Goal: Feedback & Contribution: Leave review/rating

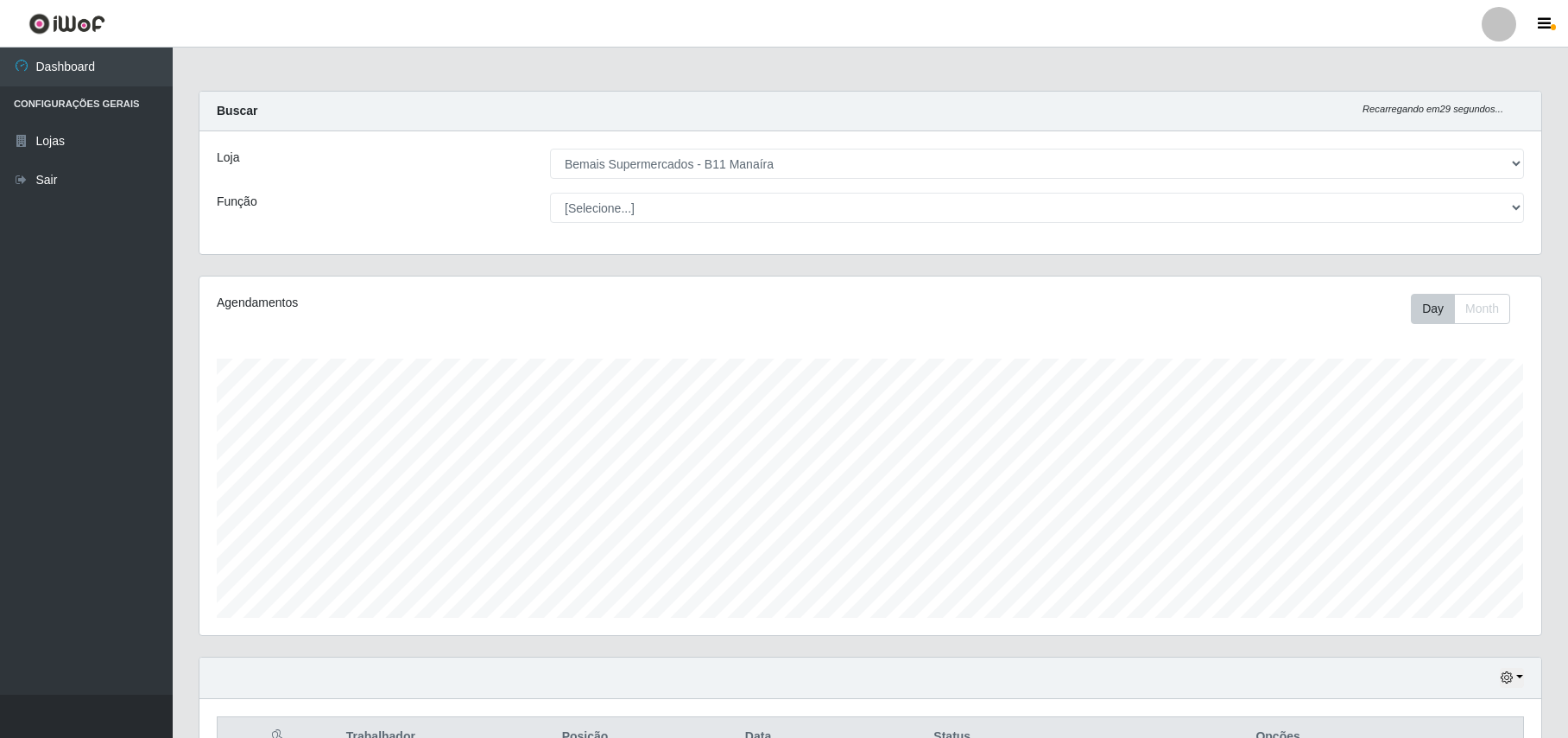
select select "409"
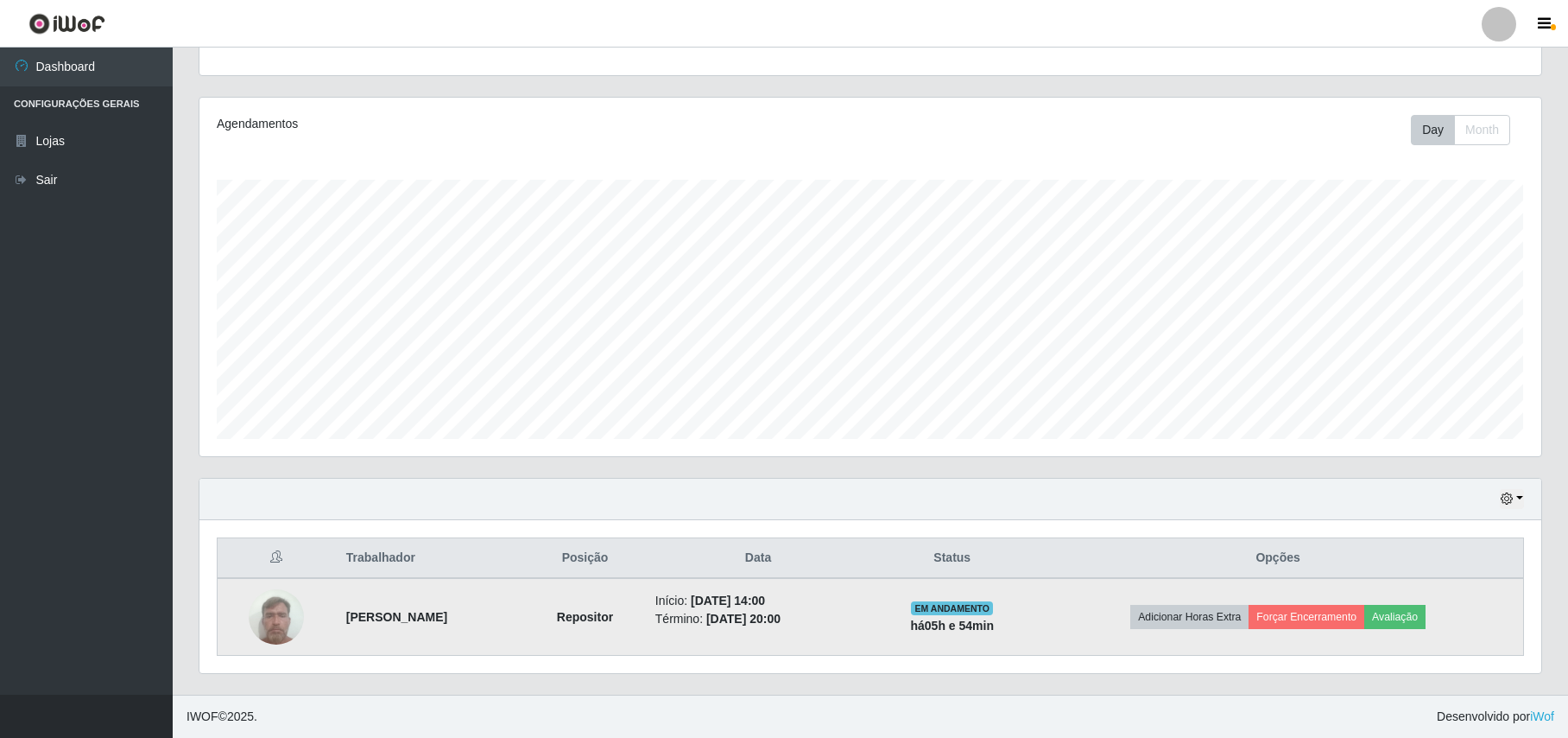
scroll to position [359, 1341]
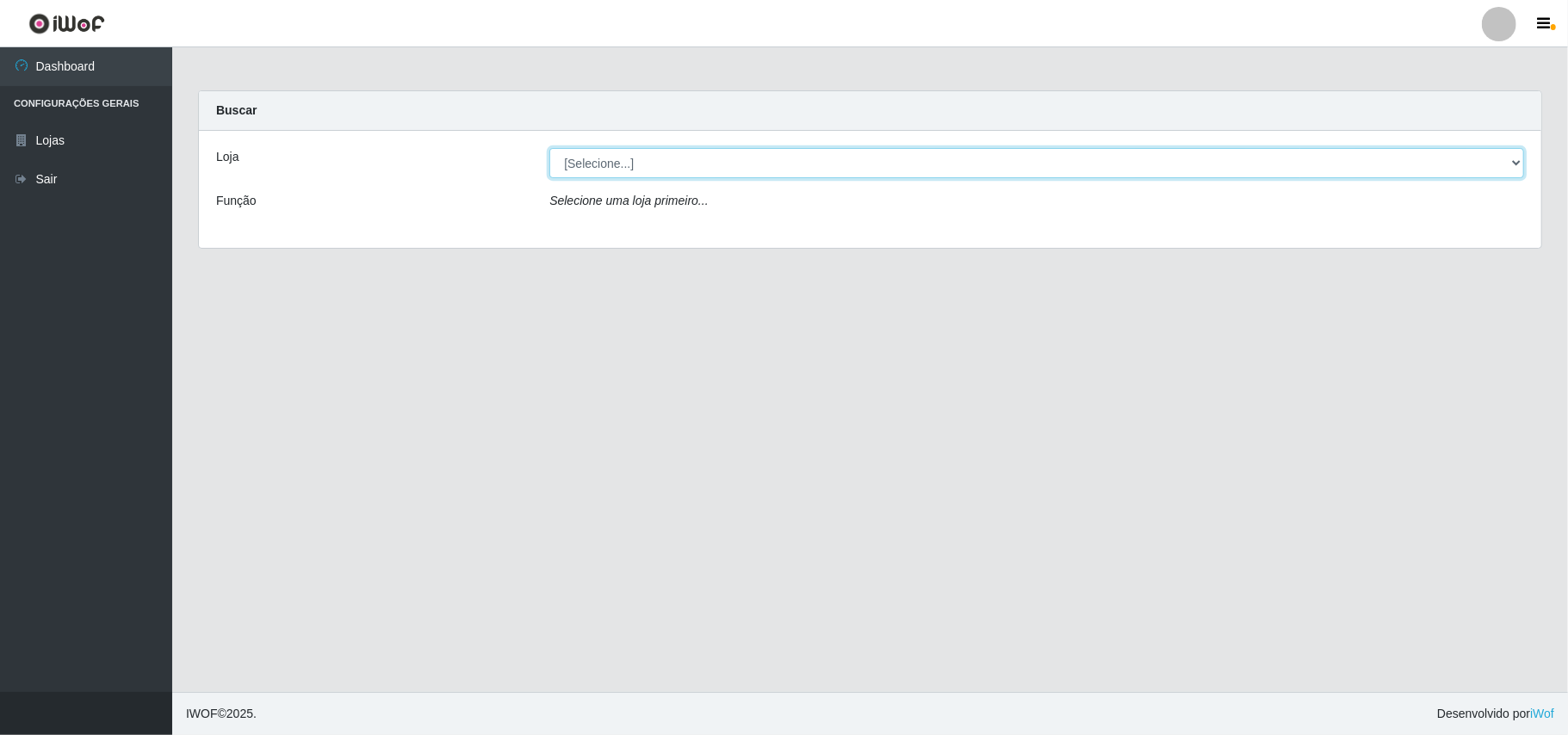
click at [1519, 164] on select "[Selecione...] Bemais Supermercados - B11 Manaíra" at bounding box center [1036, 163] width 974 height 30
select select "409"
click at [549, 148] on select "[Selecione...] Bemais Supermercados - B11 Manaíra" at bounding box center [1036, 163] width 974 height 30
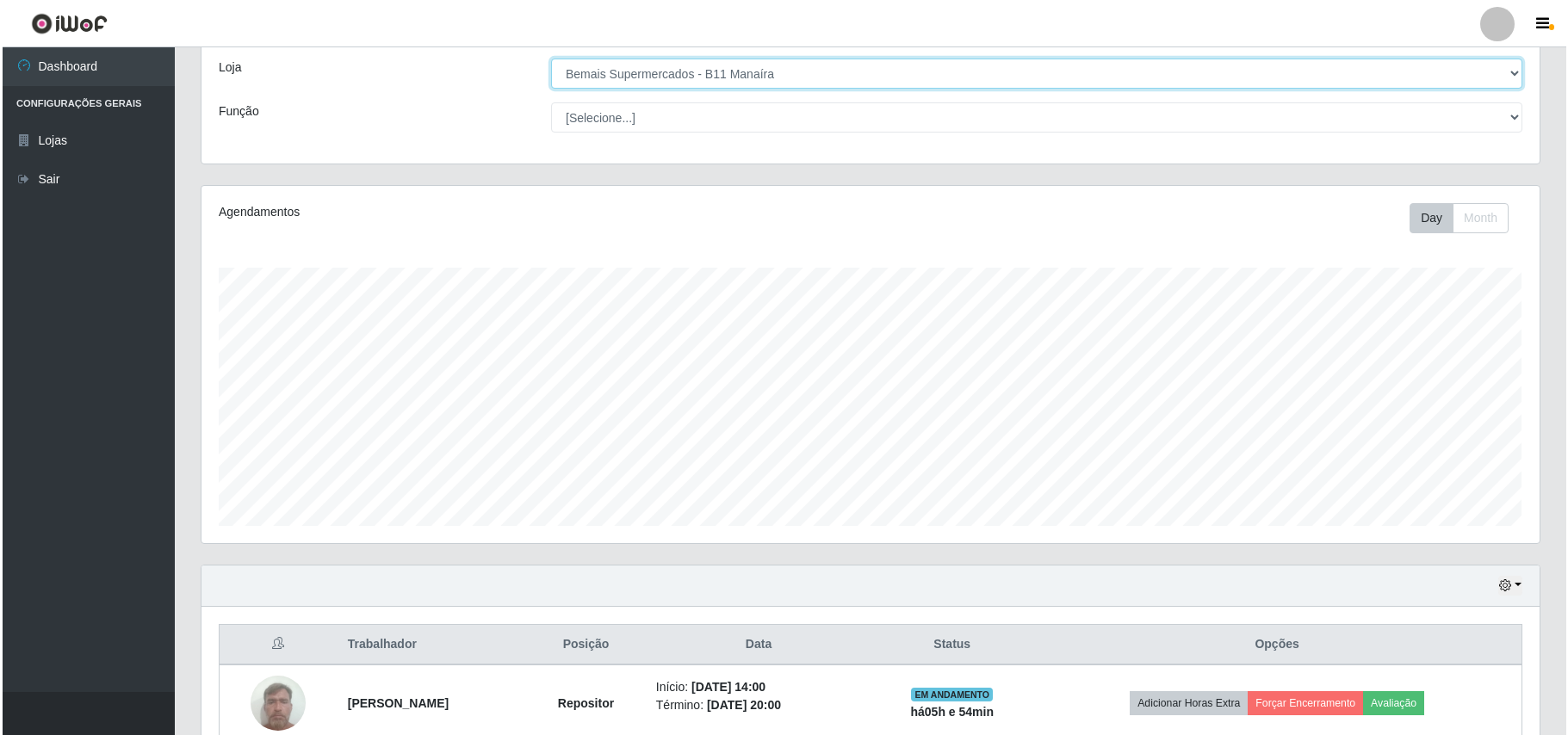
scroll to position [180, 0]
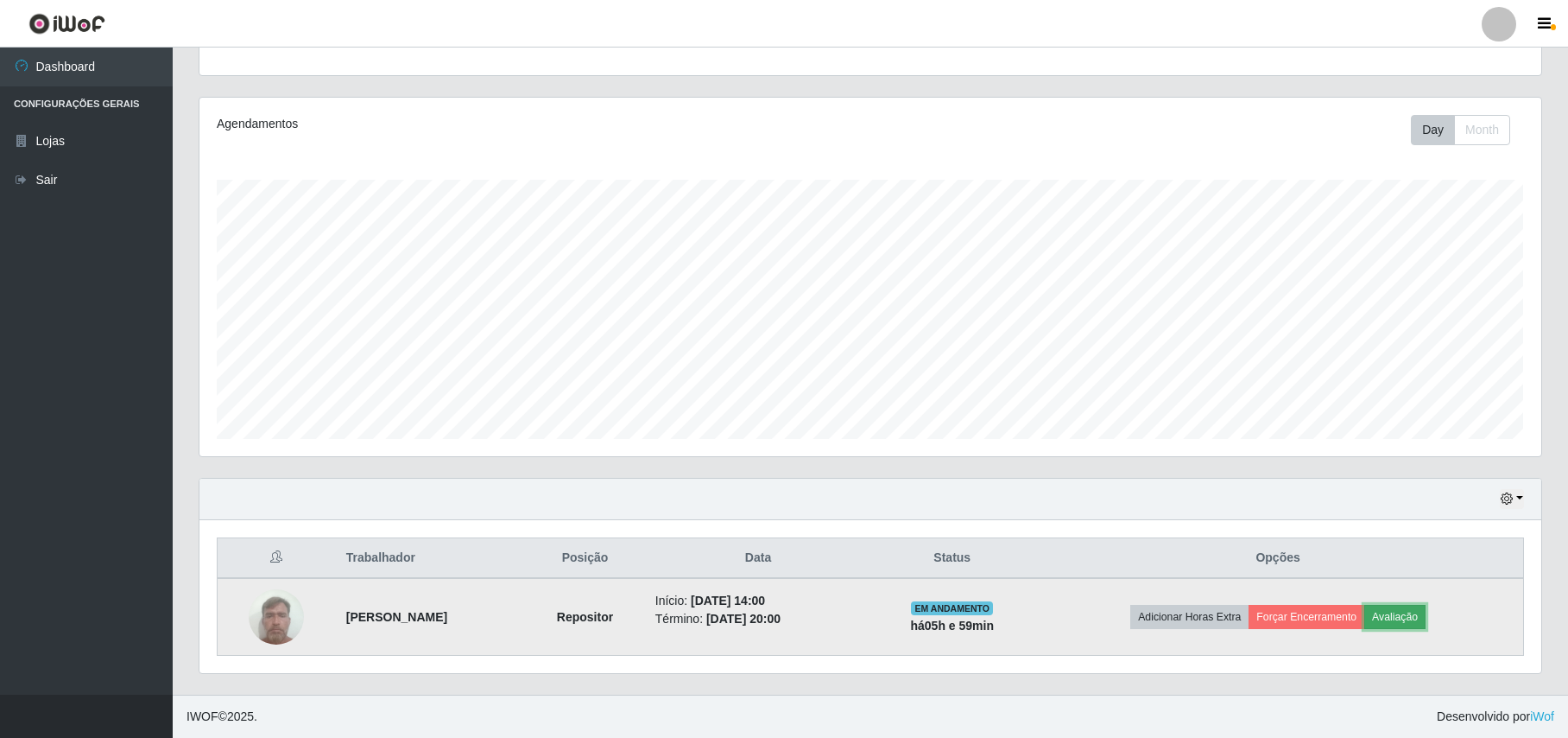
click at [1404, 607] on button "Avaliação" at bounding box center [1395, 616] width 61 height 24
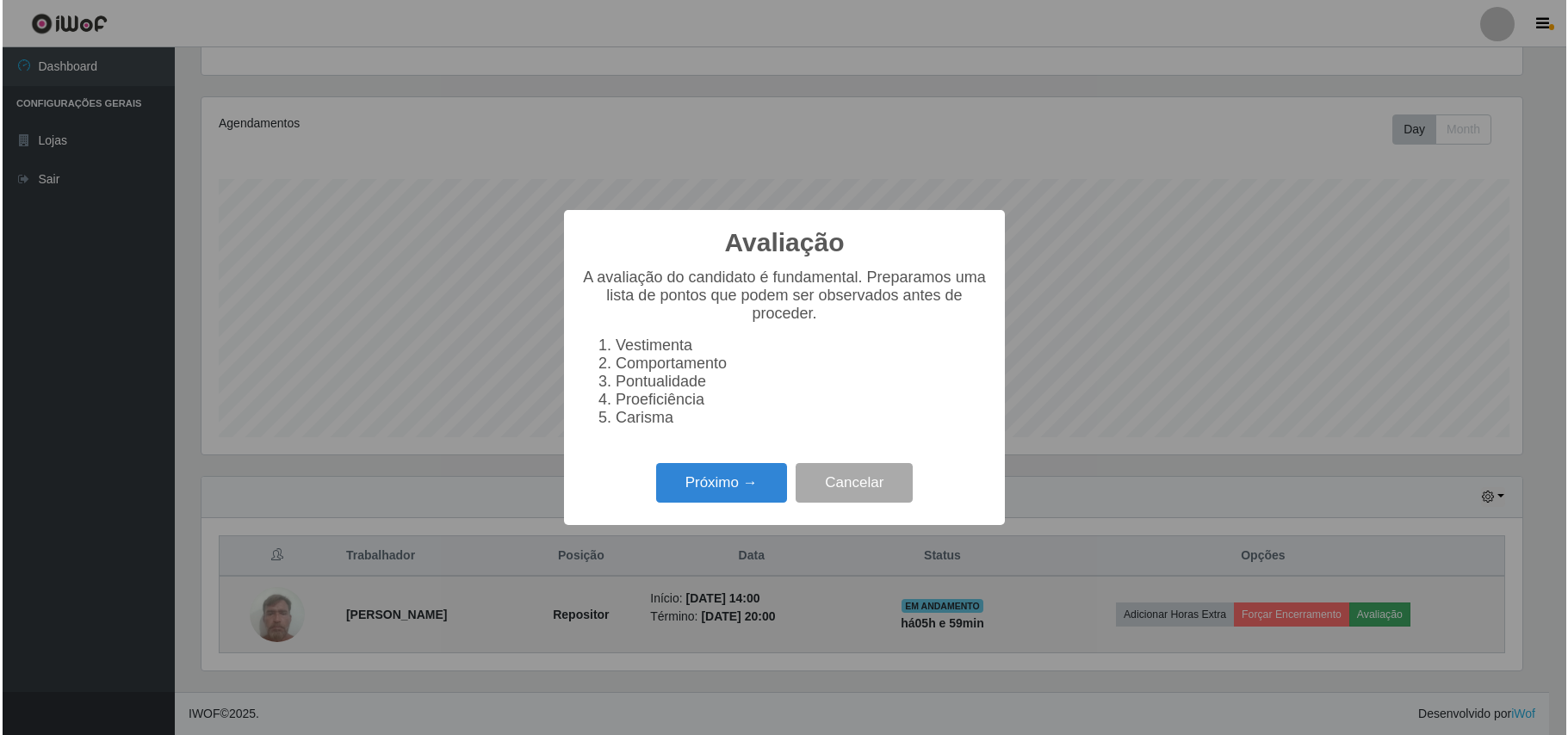
scroll to position [358, 1323]
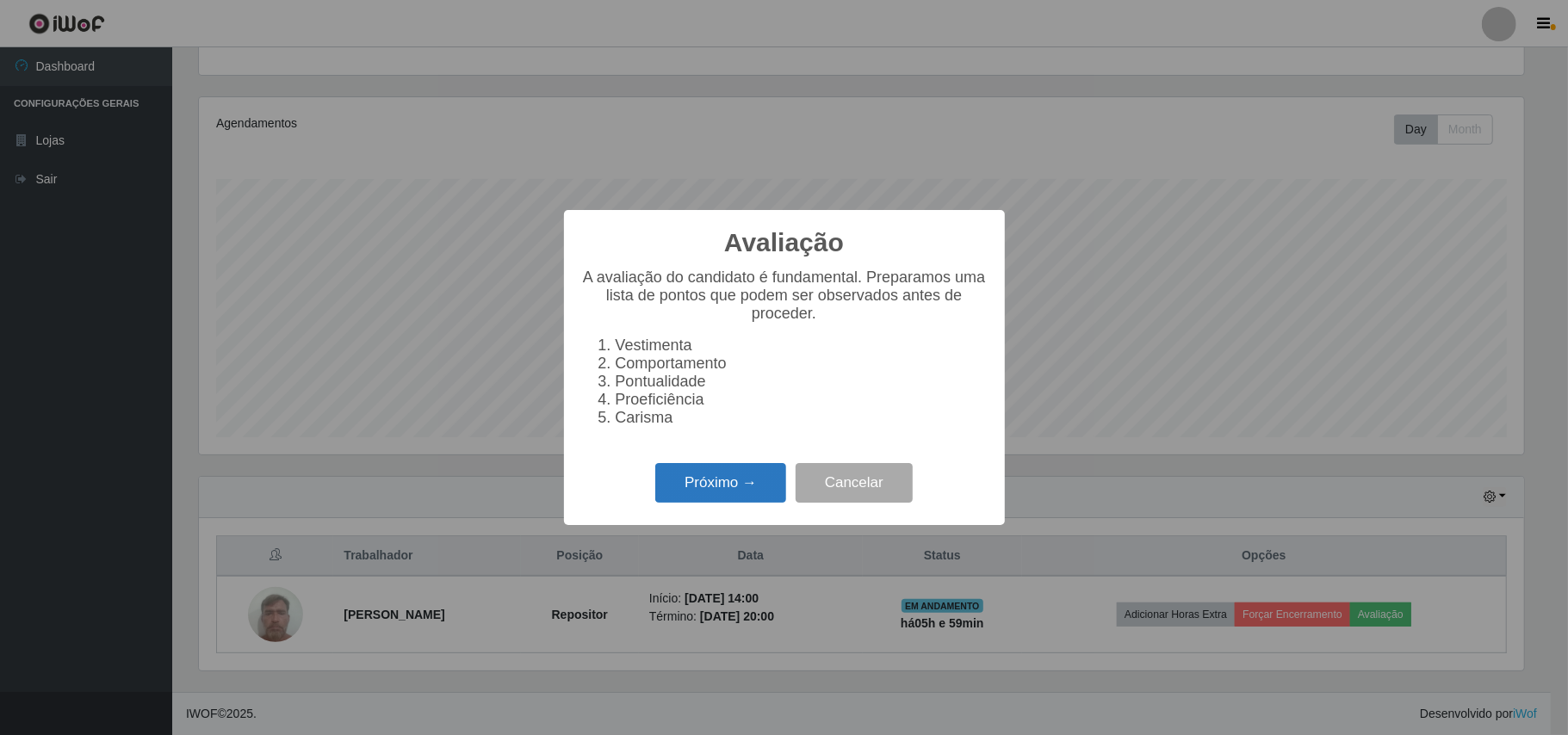
click at [738, 480] on button "Próximo →" at bounding box center [720, 483] width 131 height 41
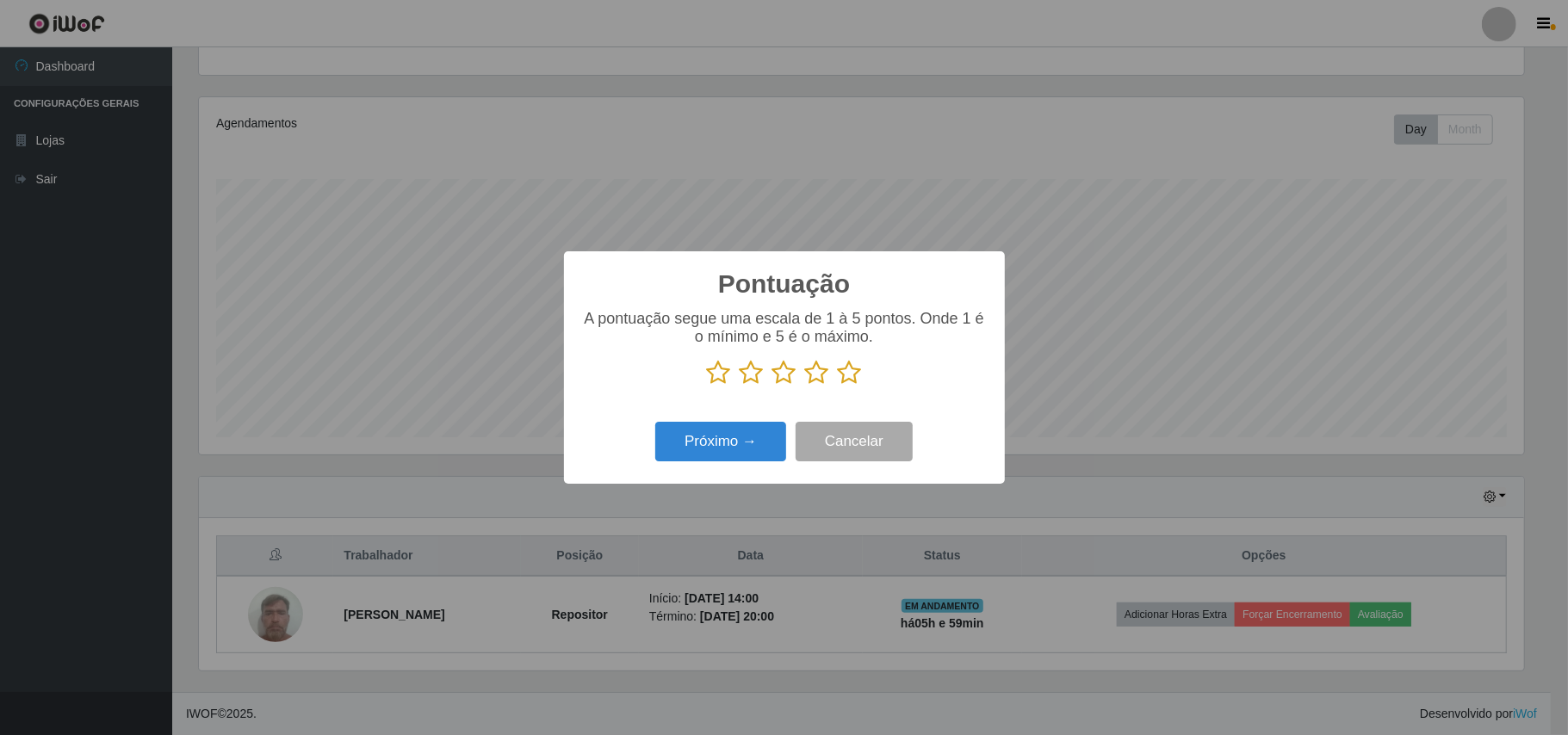
click at [841, 384] on icon at bounding box center [849, 372] width 24 height 26
click at [837, 385] on input "radio" at bounding box center [837, 385] width 0 height 0
click at [709, 429] on button "Próximo →" at bounding box center [720, 442] width 131 height 41
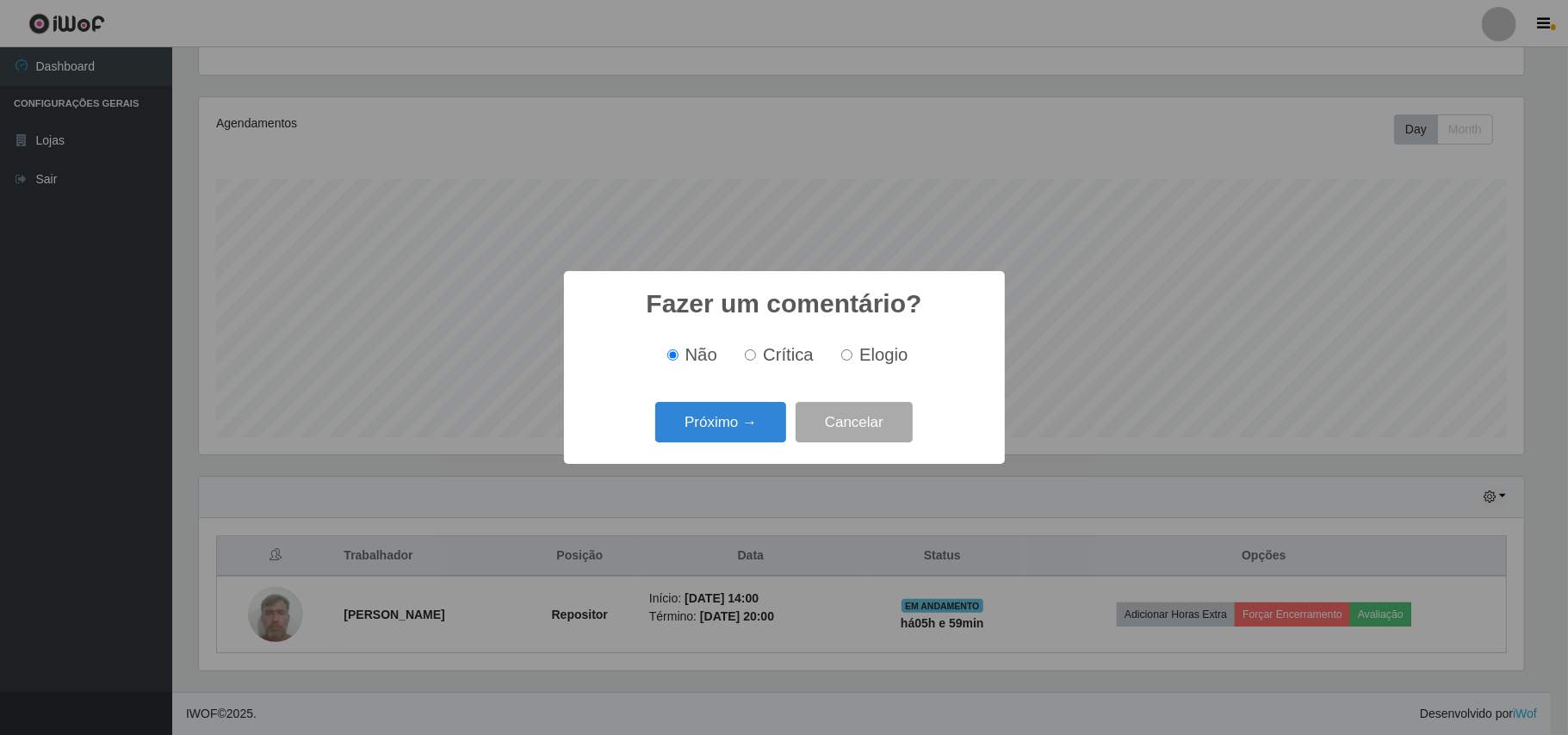
click at [865, 351] on span "Elogio" at bounding box center [883, 355] width 49 height 19
click at [852, 351] on input "Elogio" at bounding box center [847, 355] width 12 height 12
radio input "true"
click at [755, 415] on button "Próximo →" at bounding box center [720, 422] width 131 height 41
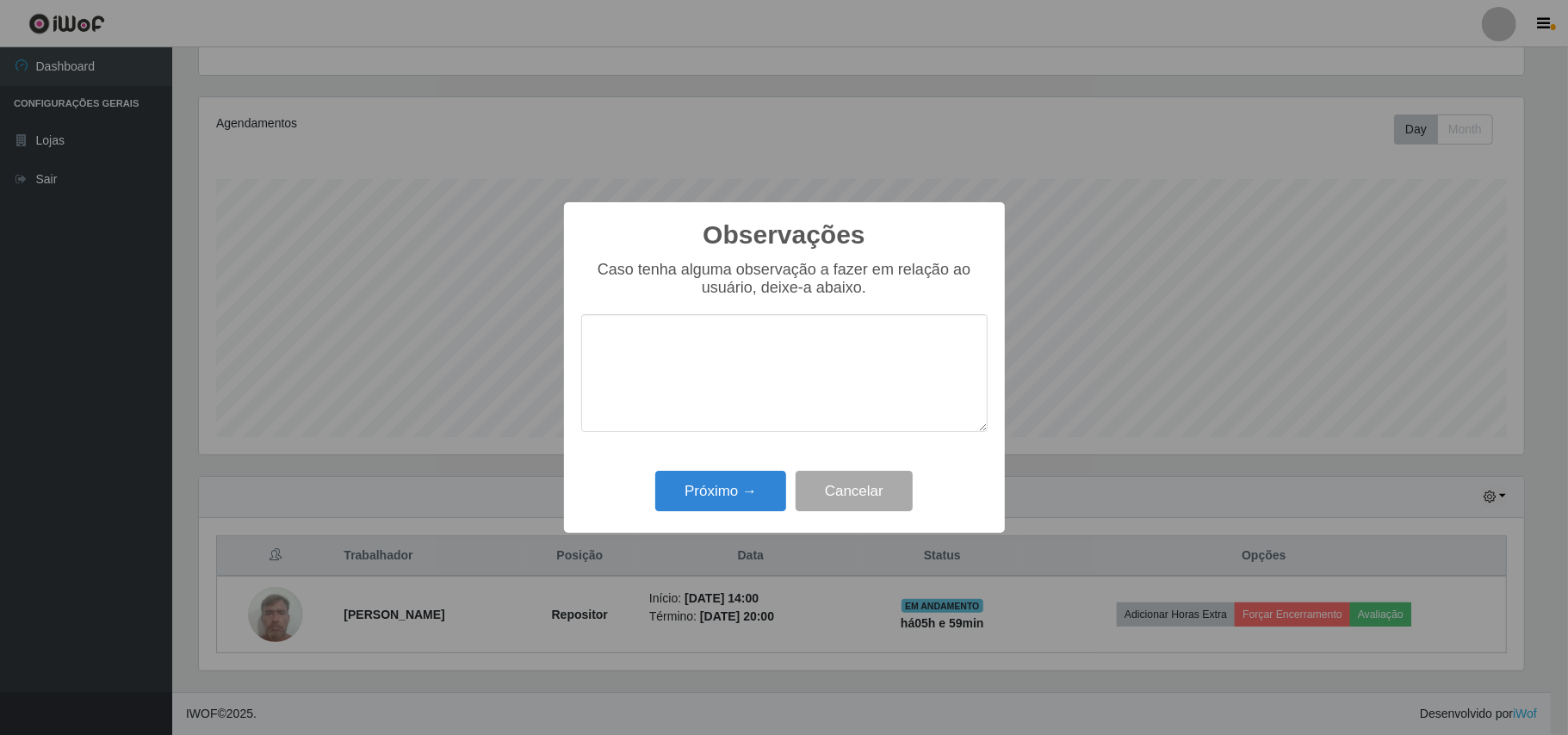
click at [762, 348] on textarea at bounding box center [784, 373] width 407 height 118
type textarea "OTIMO TRABALHO."
click at [730, 482] on button "Próximo →" at bounding box center [720, 491] width 131 height 41
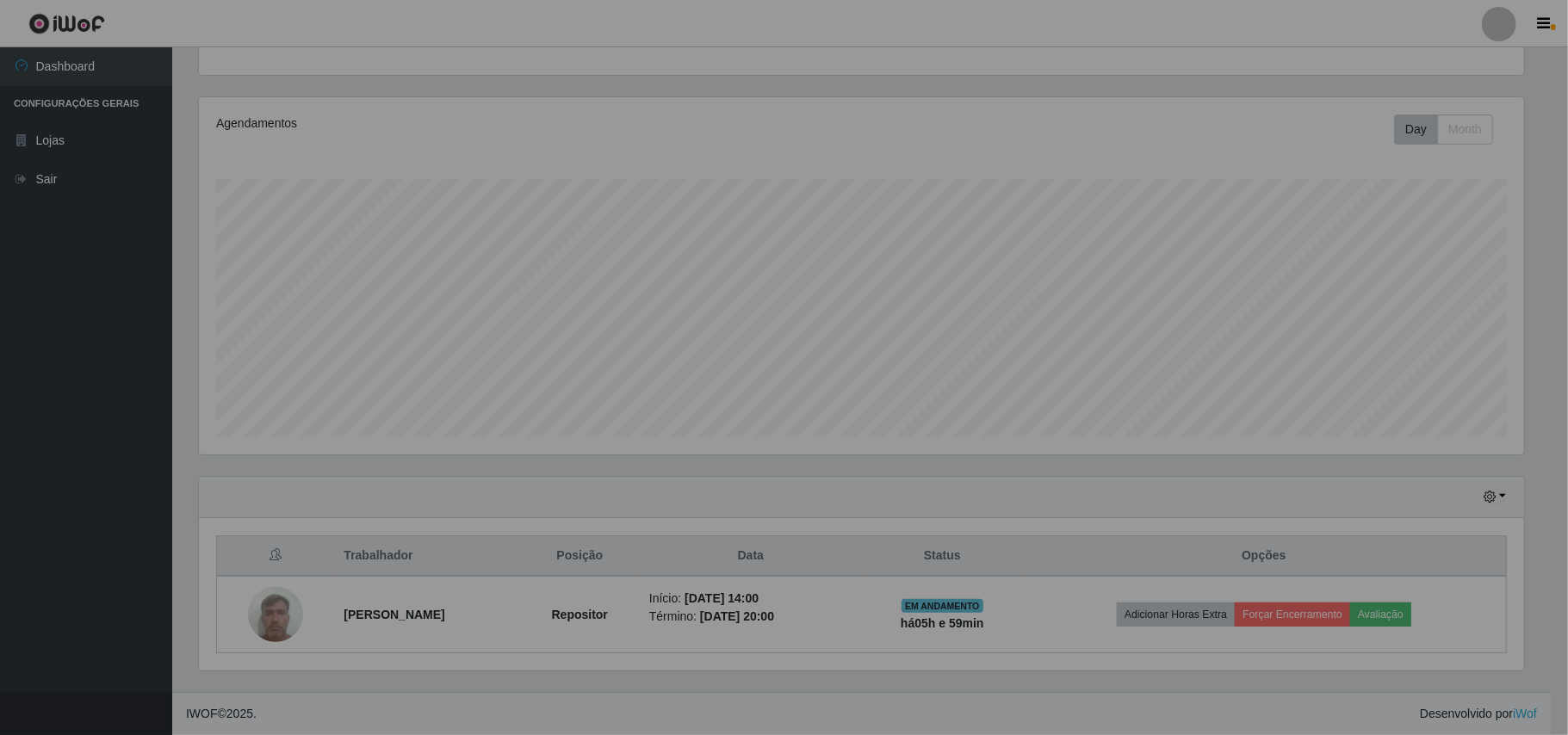
scroll to position [358, 1337]
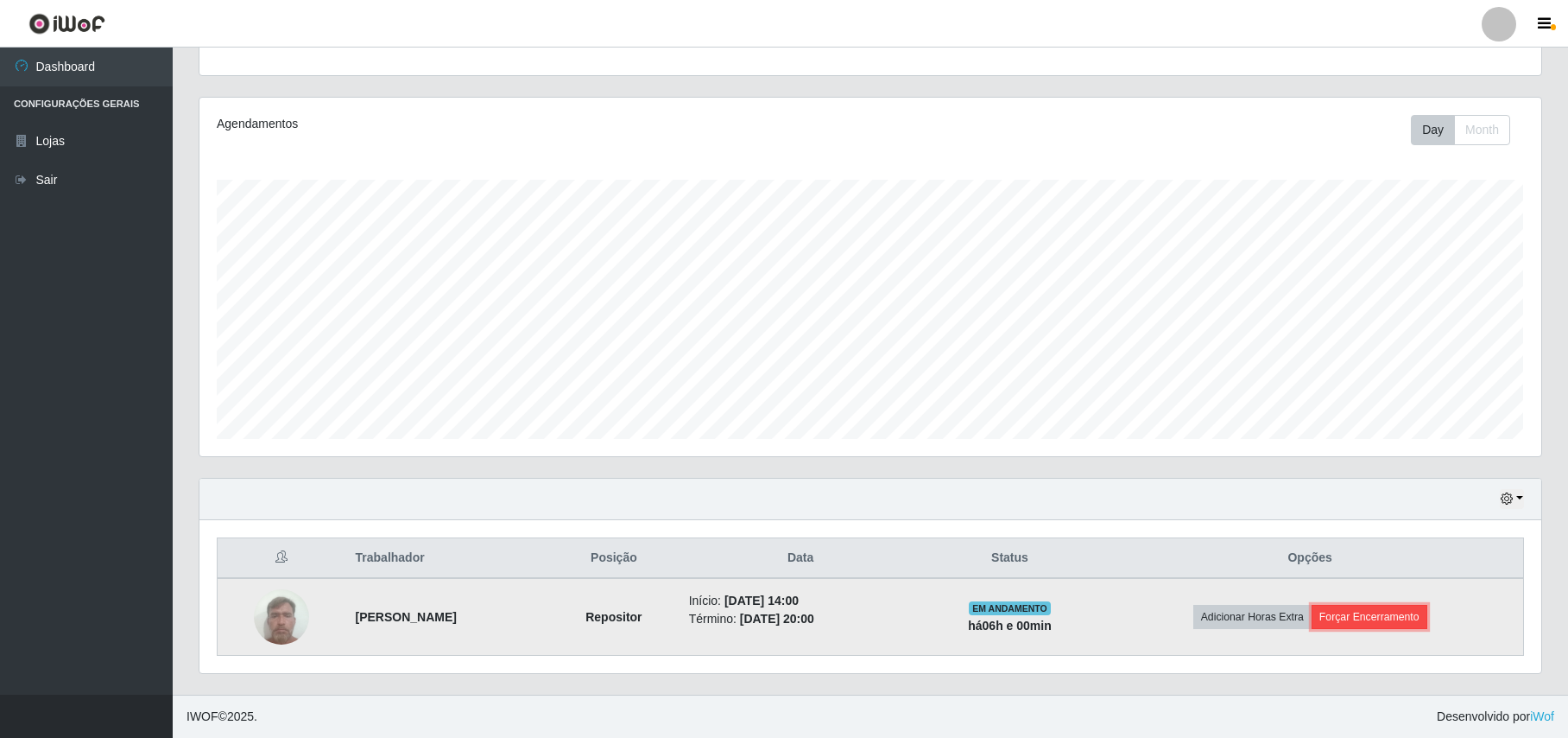
click at [1375, 616] on button "Forçar Encerramento" at bounding box center [1369, 616] width 116 height 24
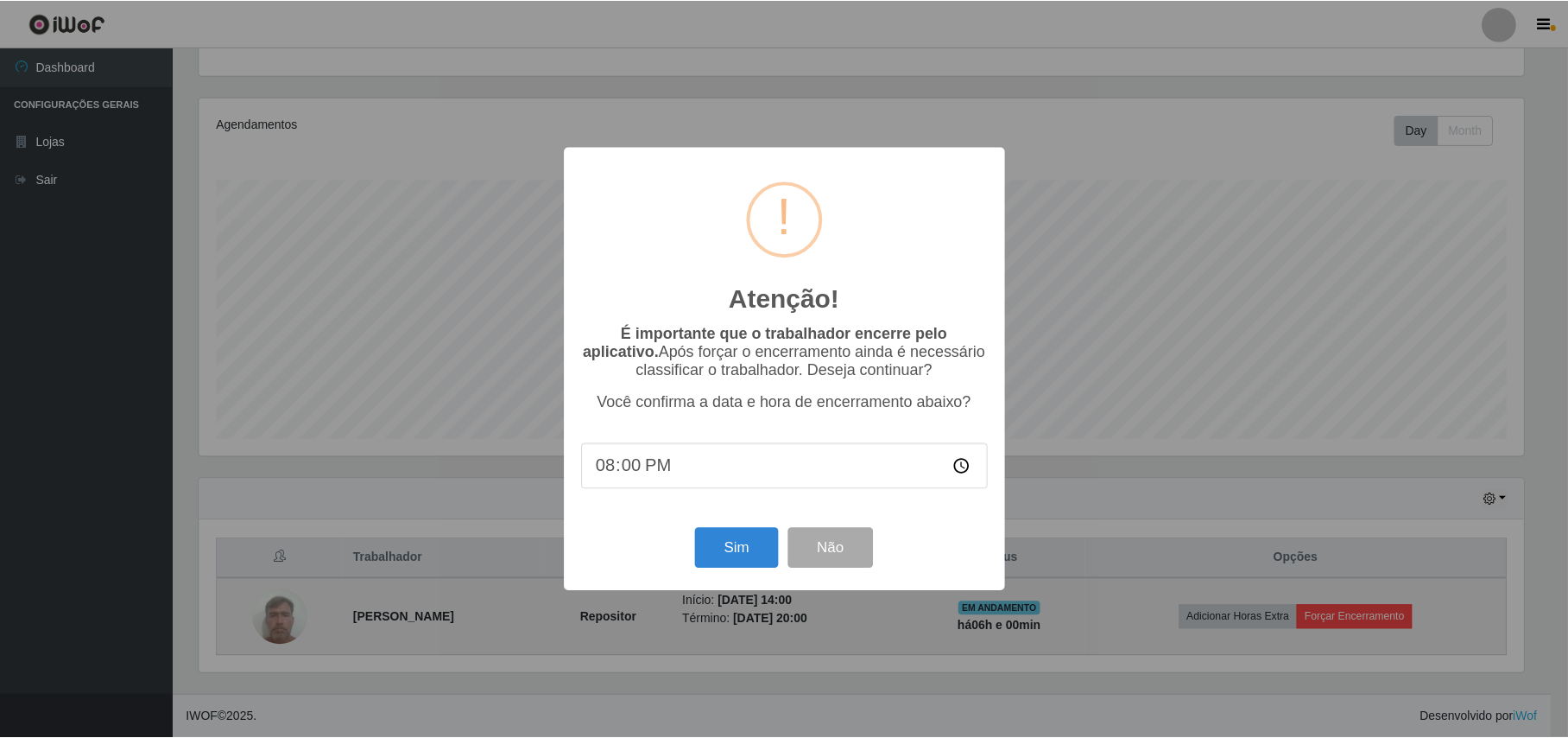
scroll to position [359, 1328]
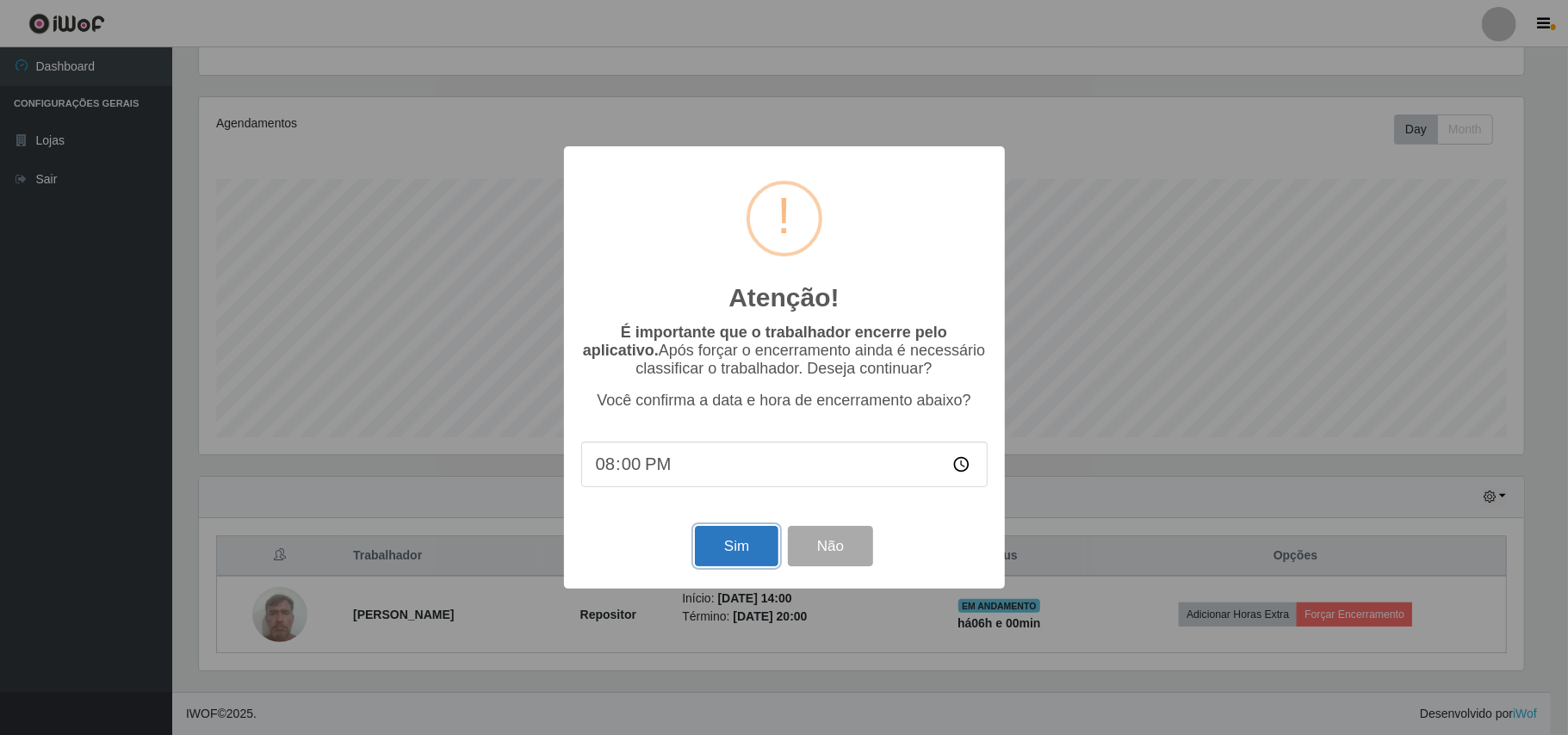
click at [736, 542] on button "Sim" at bounding box center [736, 546] width 83 height 41
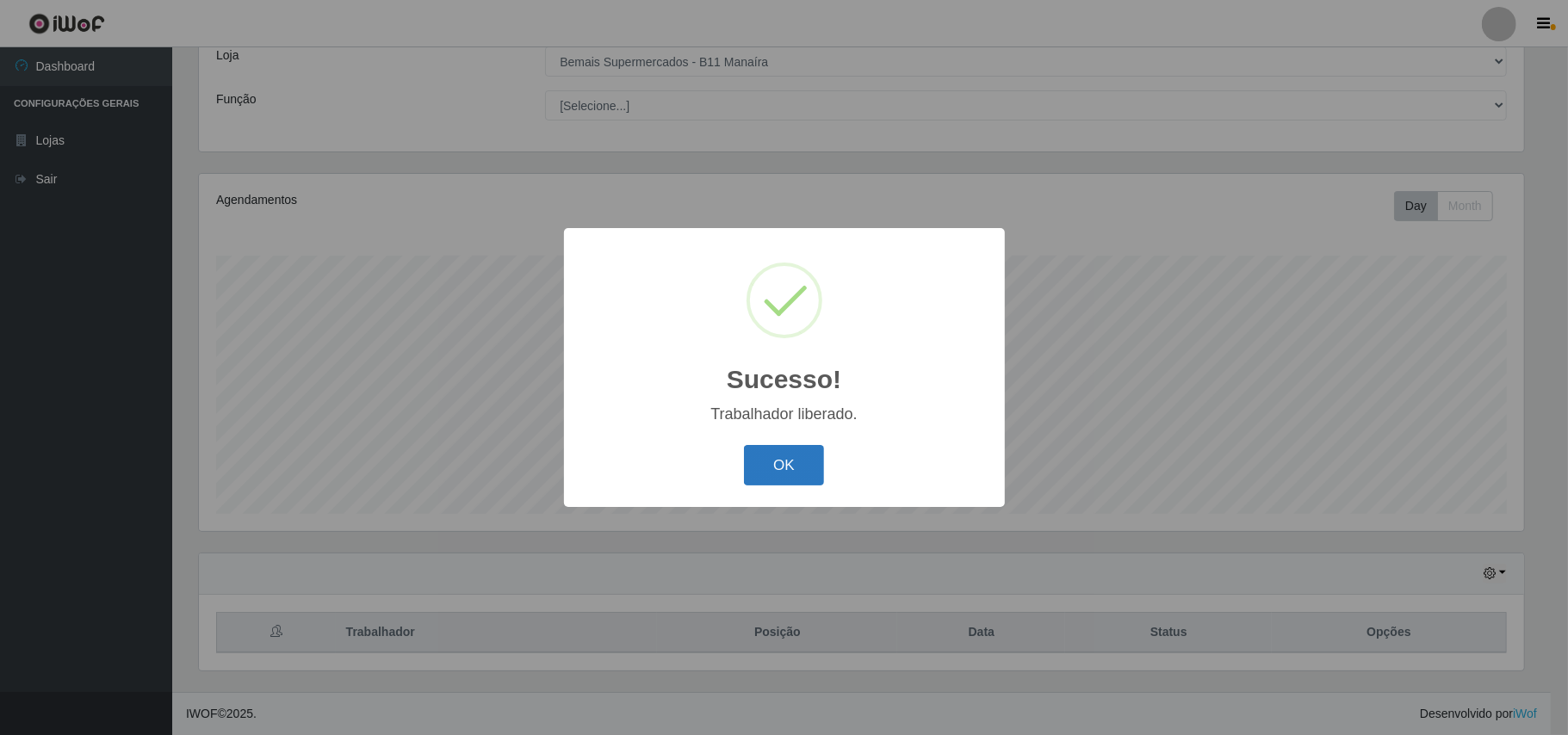
click at [774, 466] on button "OK" at bounding box center [784, 465] width 81 height 41
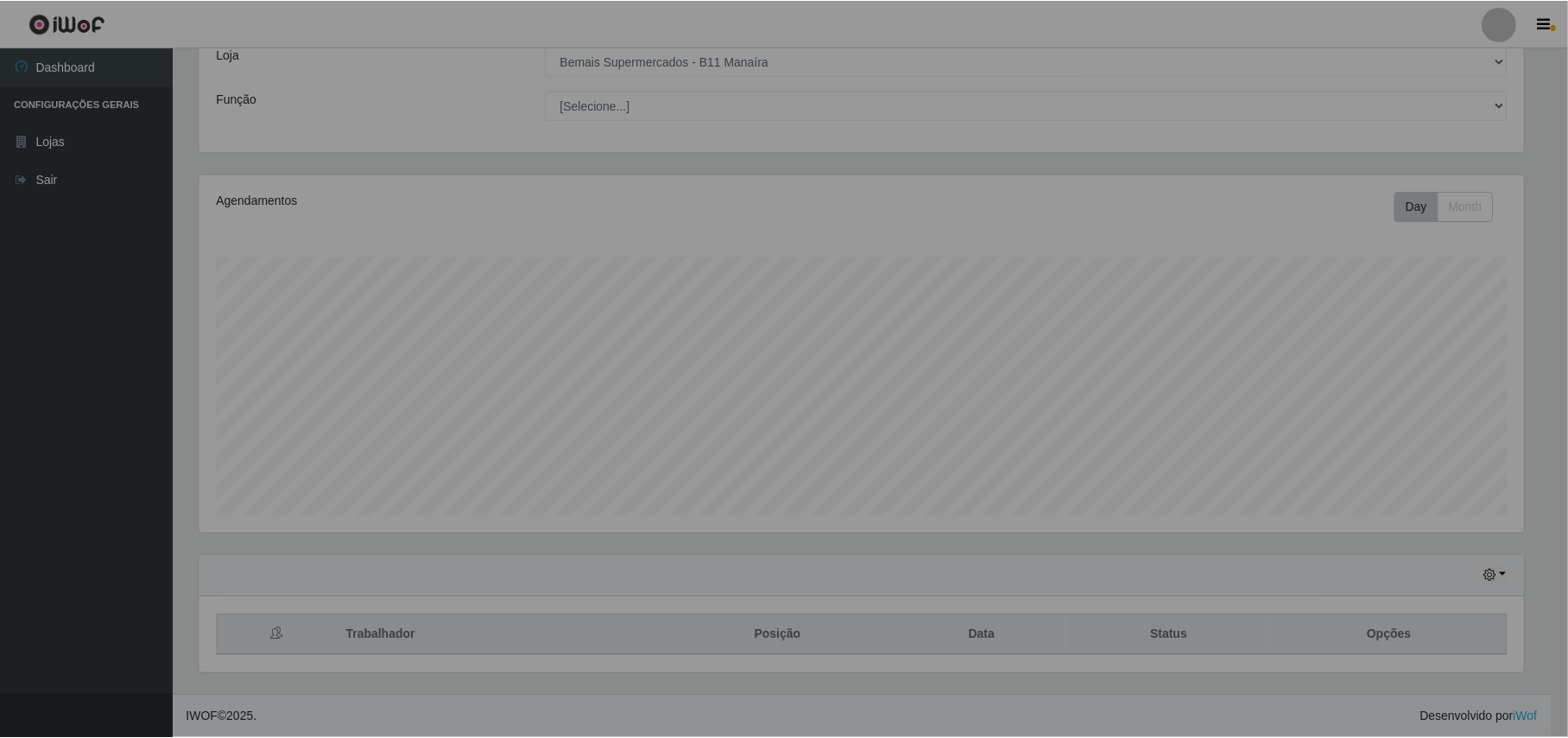
scroll to position [359, 1341]
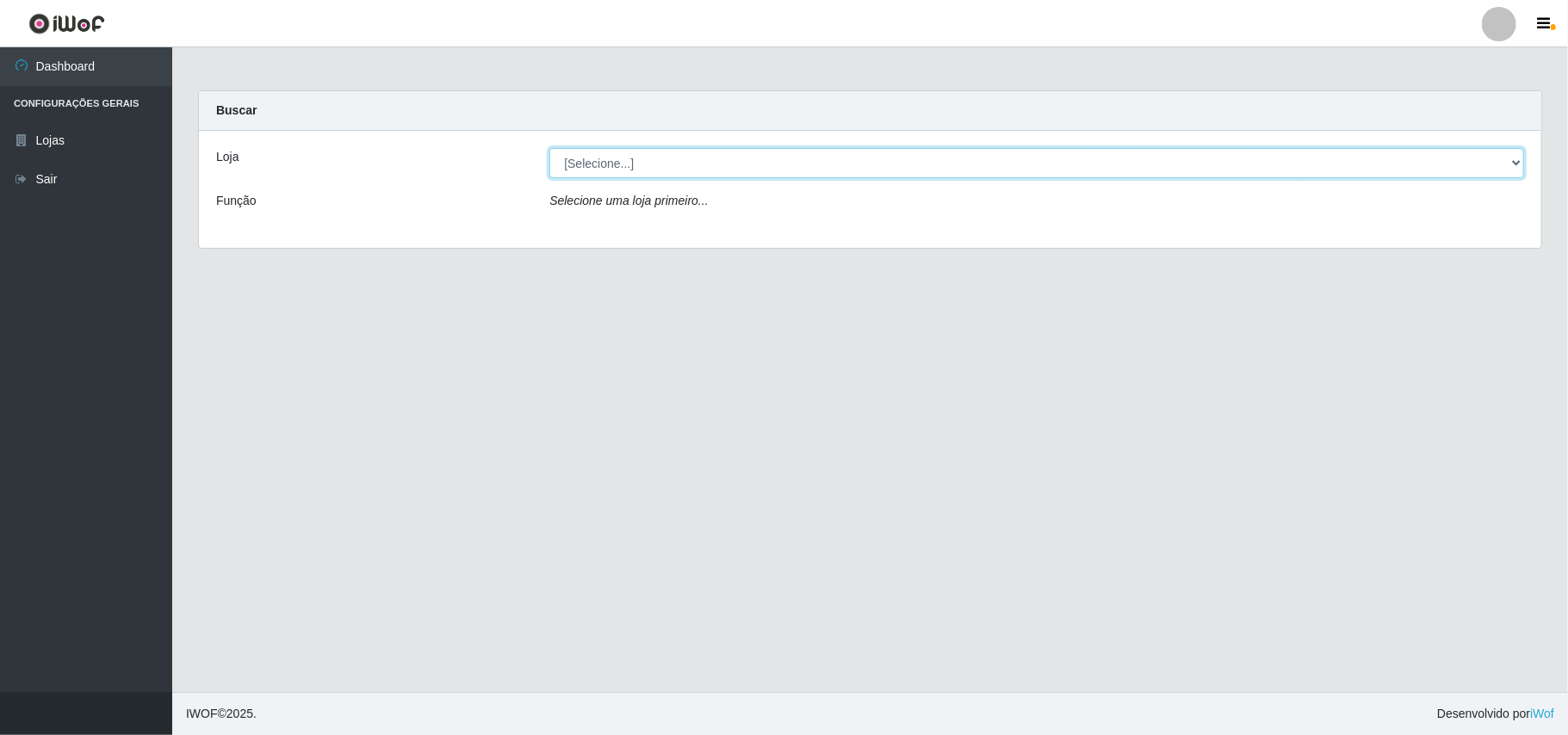
click at [1516, 166] on select "[Selecione...] Bemais Supermercados - B11 Manaíra" at bounding box center [1036, 163] width 974 height 30
select select "409"
click at [549, 148] on select "[Selecione...] Bemais Supermercados - B11 Manaíra" at bounding box center [1036, 163] width 974 height 30
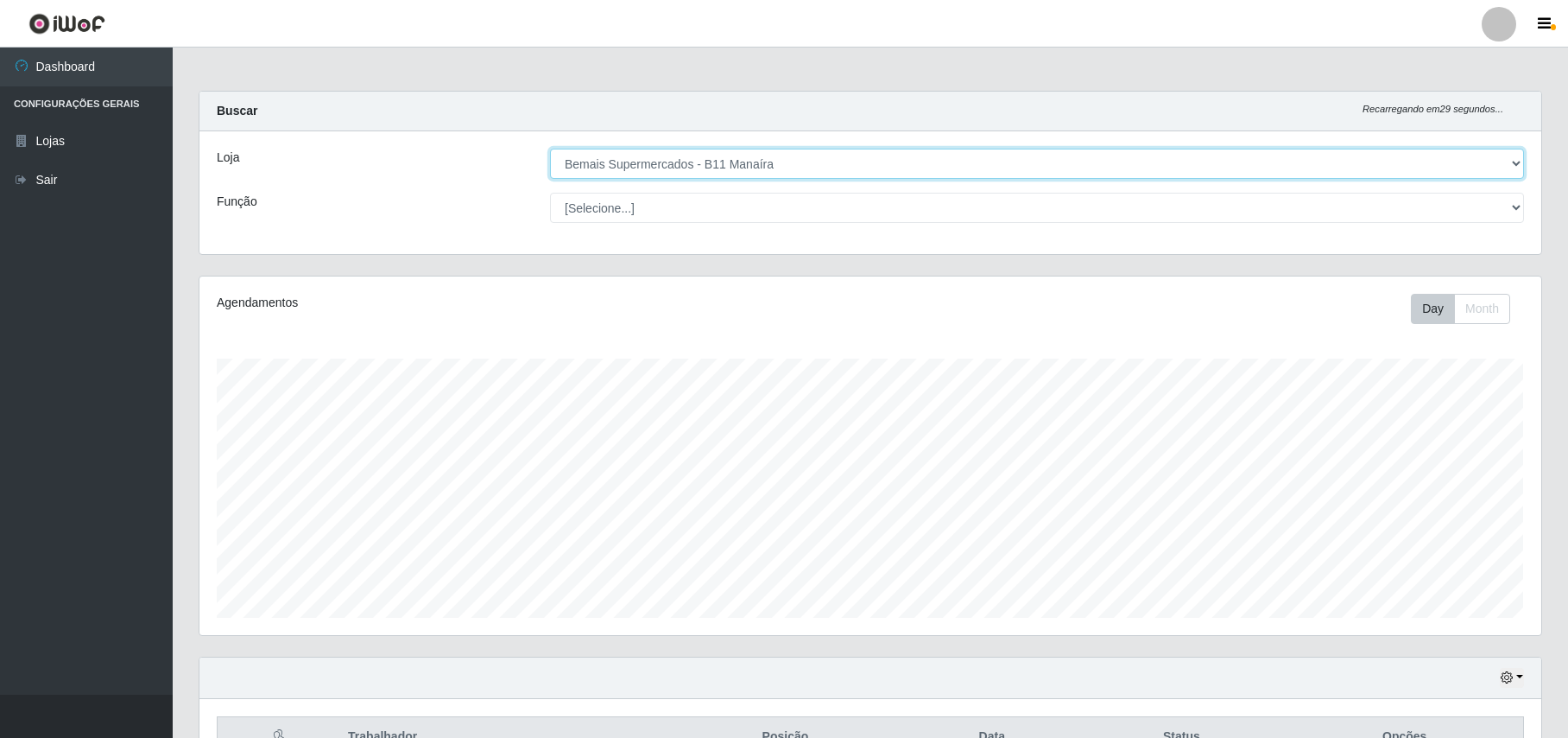
scroll to position [359, 1341]
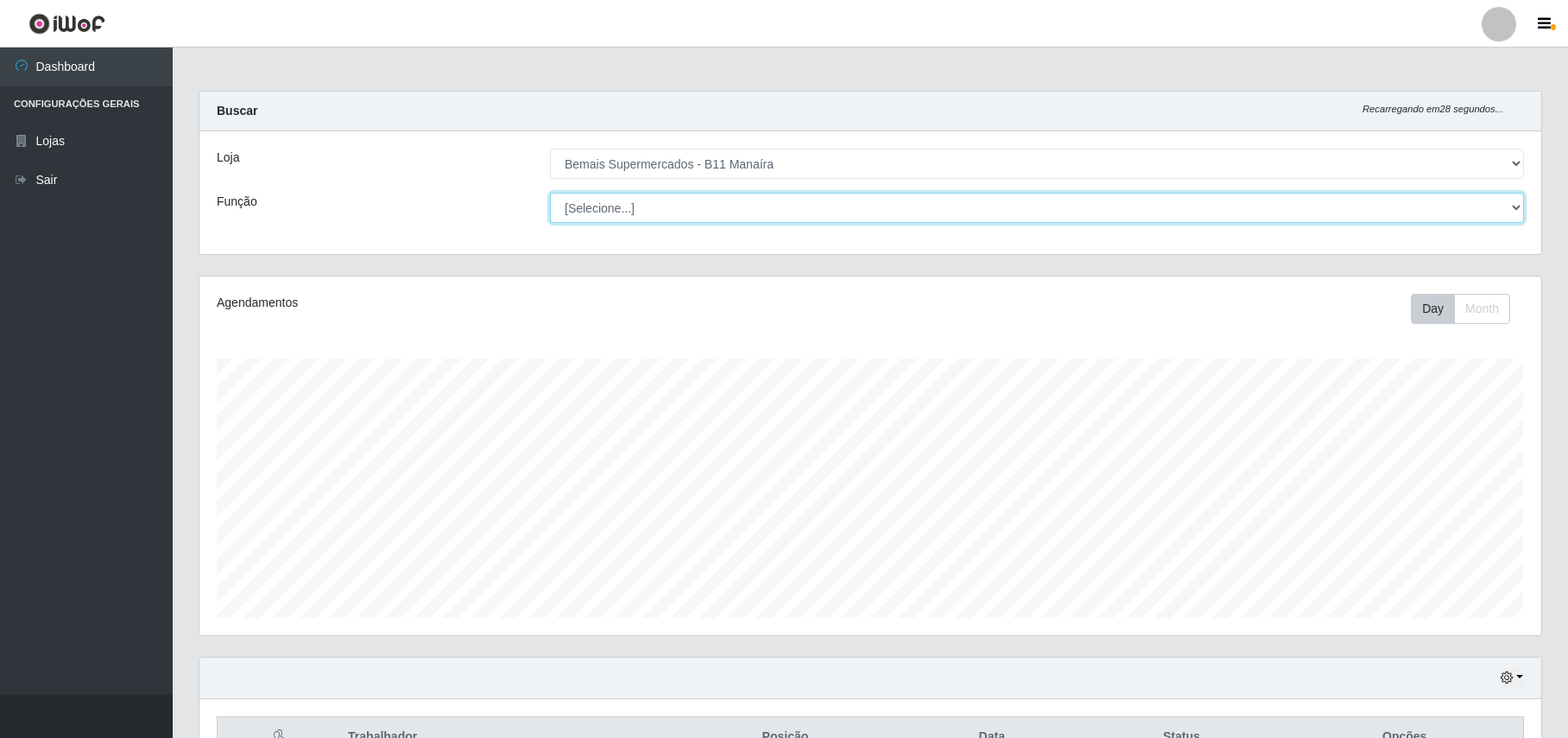
click at [1508, 208] on select "[Selecione...] ASG ASG + ASG ++ Auxiliar de Estacionamento Auxiliar de Estacion…" at bounding box center [1037, 207] width 974 height 30
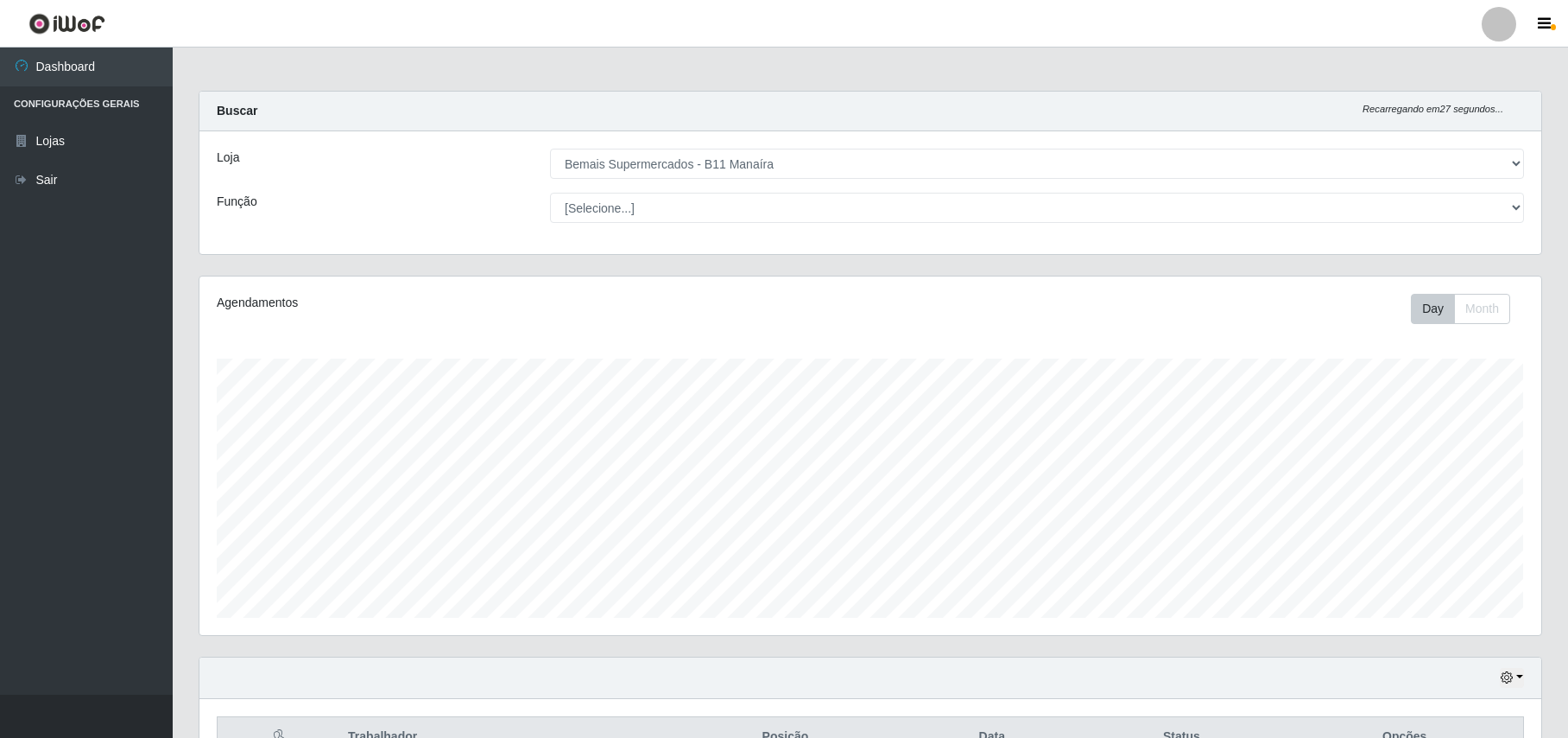
drag, startPoint x: 940, startPoint y: 78, endPoint x: 921, endPoint y: 267, distance: 190.0
click at [937, 81] on main "Carregando... Buscar Recarregando em 27 segundos... Loja [Selecione...] Bemais …" at bounding box center [870, 422] width 1396 height 749
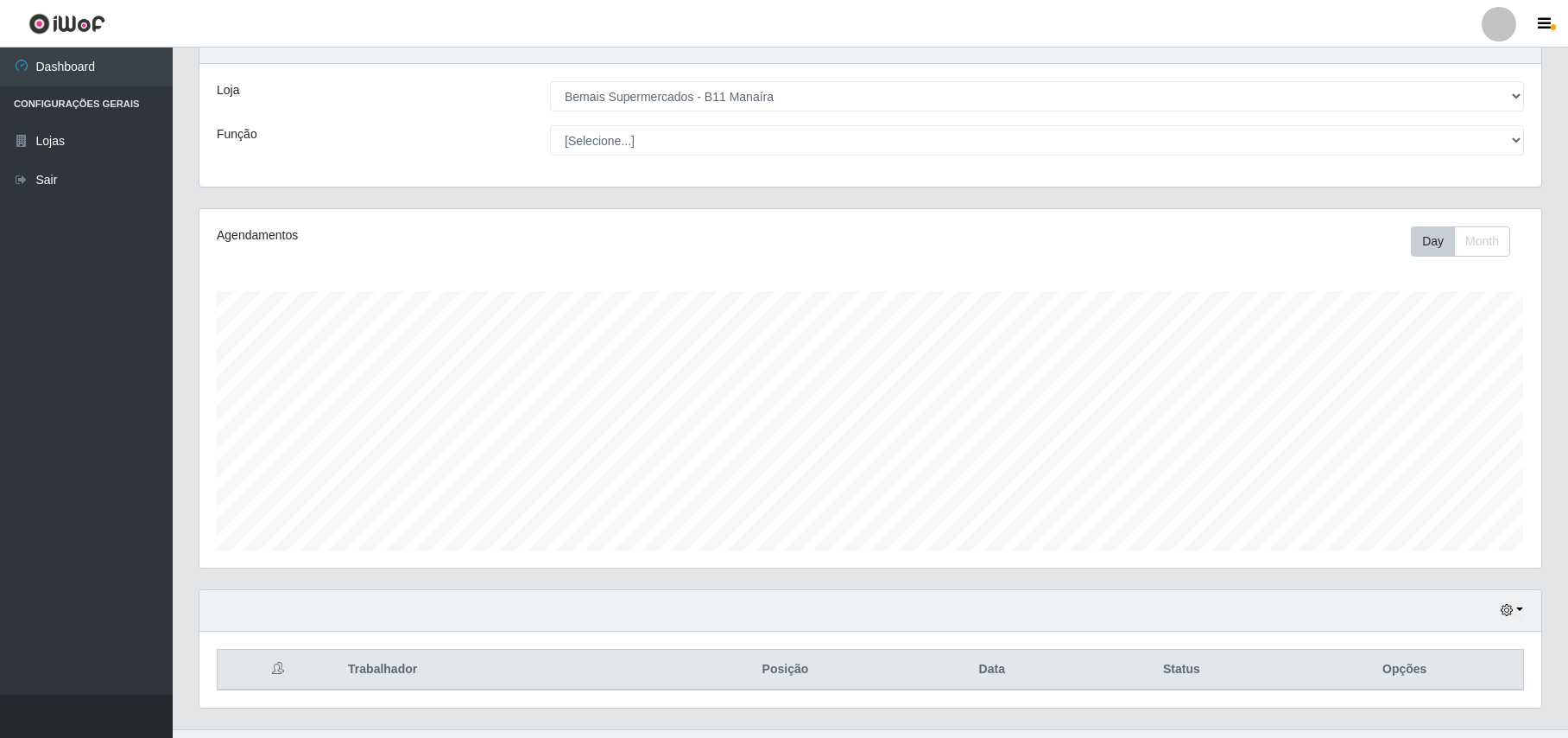
scroll to position [104, 0]
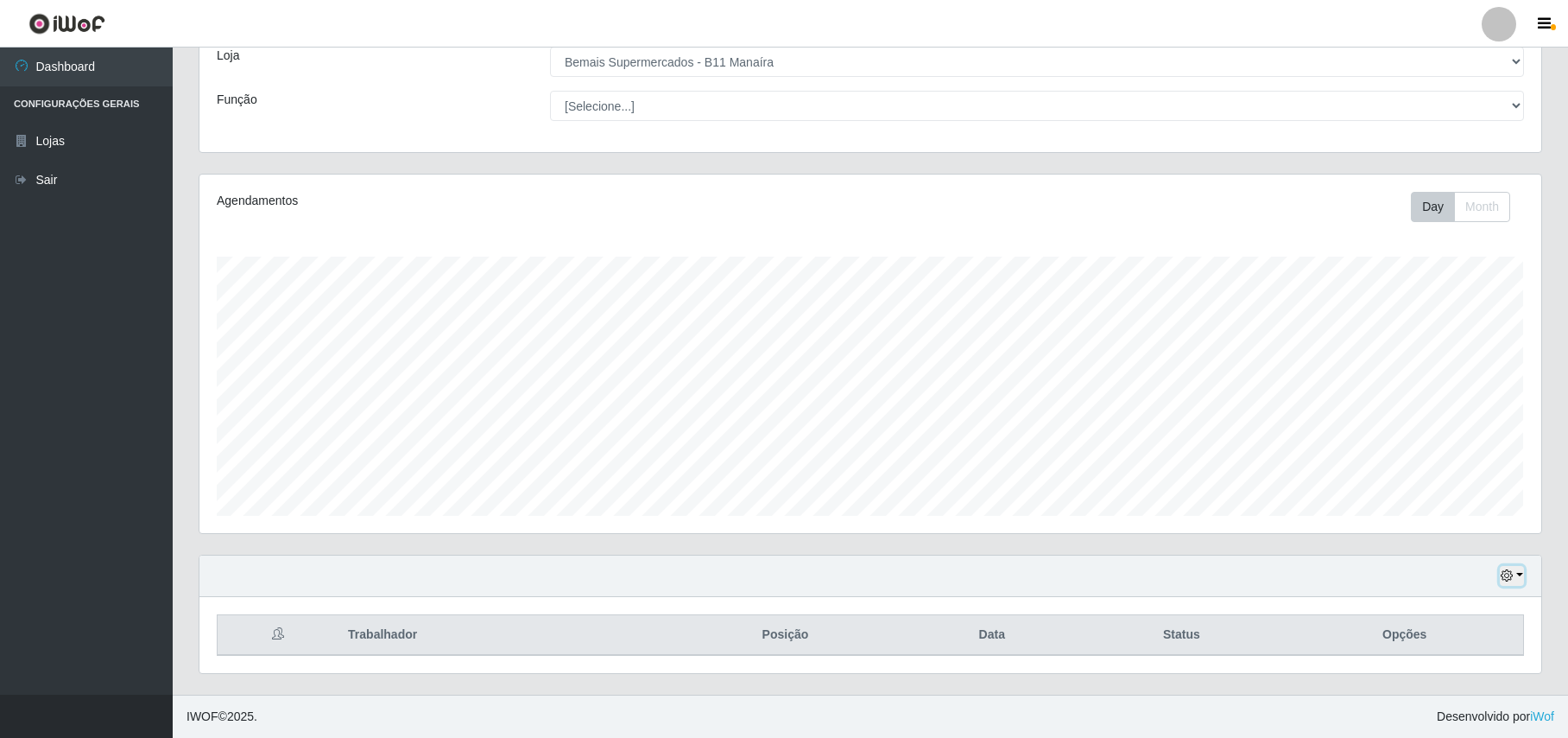
click at [1501, 578] on icon "button" at bounding box center [1507, 575] width 12 height 12
click at [1435, 516] on button "1 Semana" at bounding box center [1456, 509] width 136 height 36
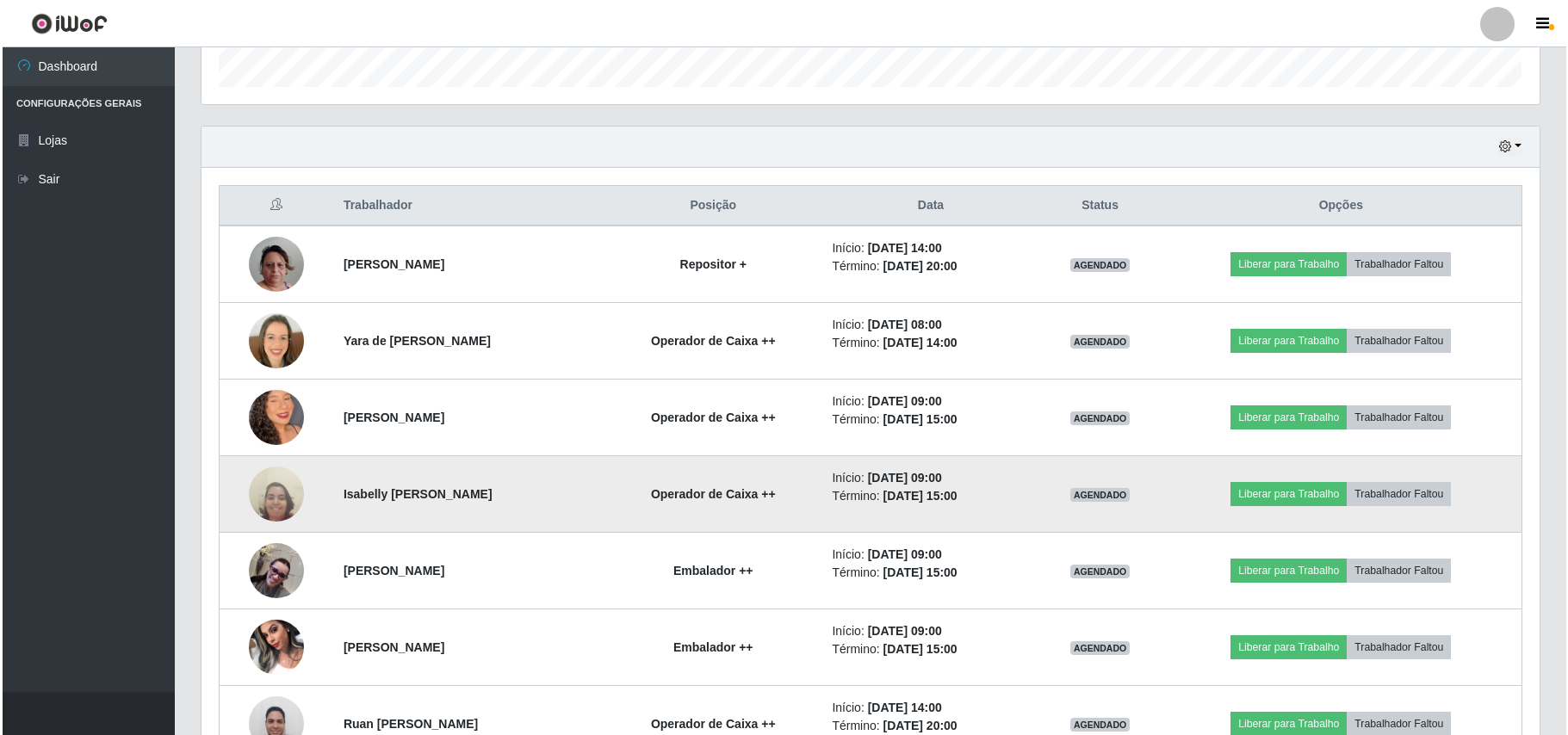
scroll to position [562, 0]
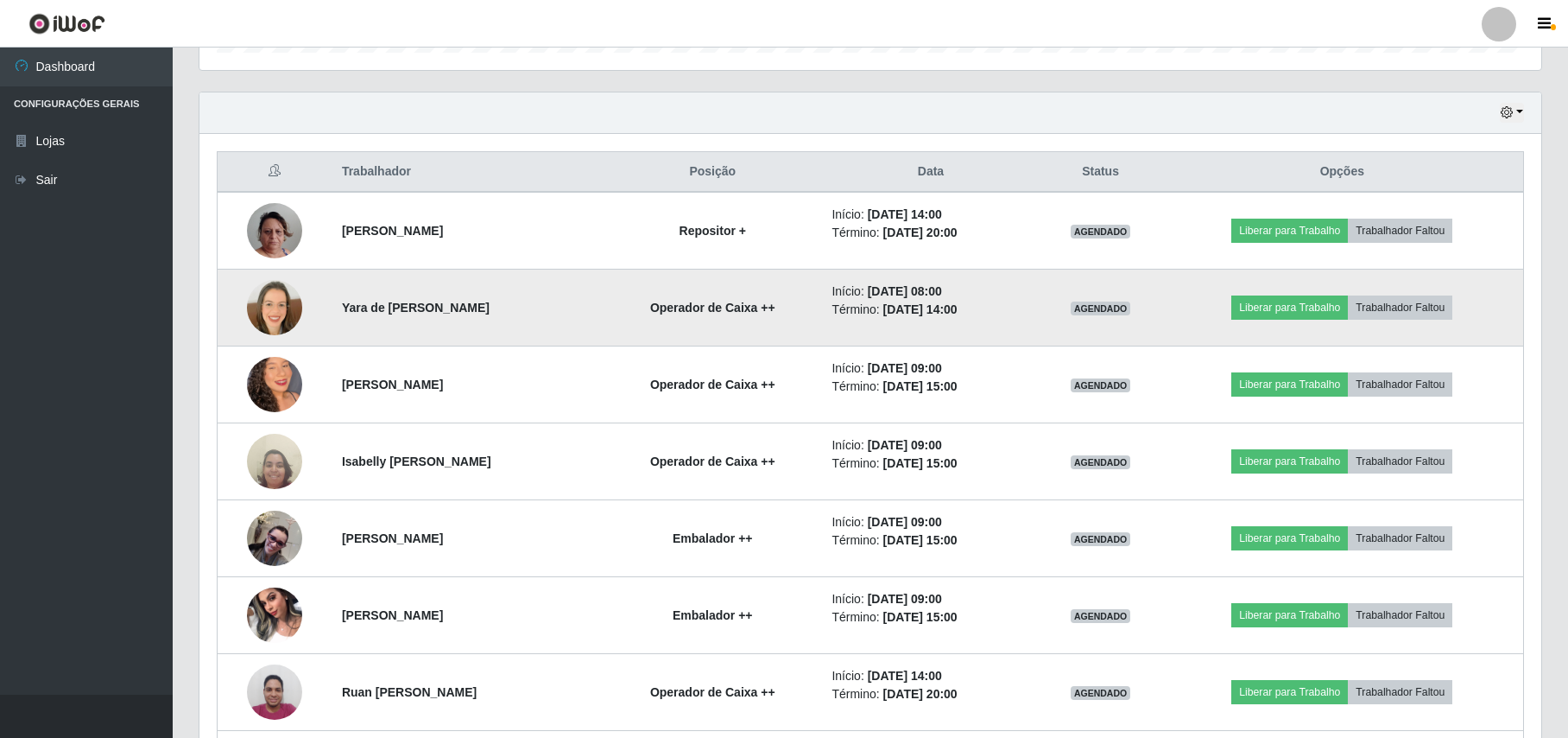
click at [261, 287] on img at bounding box center [274, 307] width 55 height 55
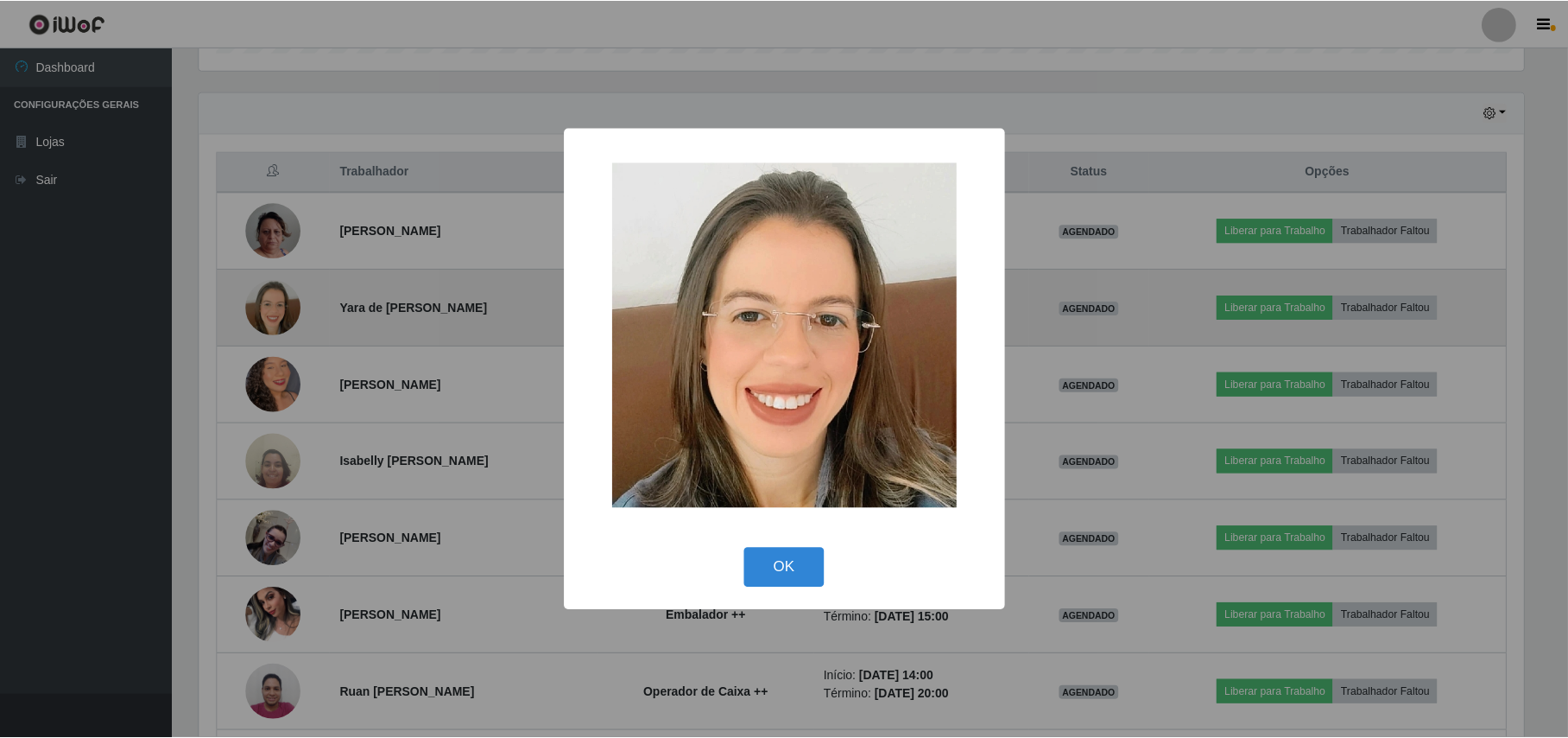
scroll to position [359, 1328]
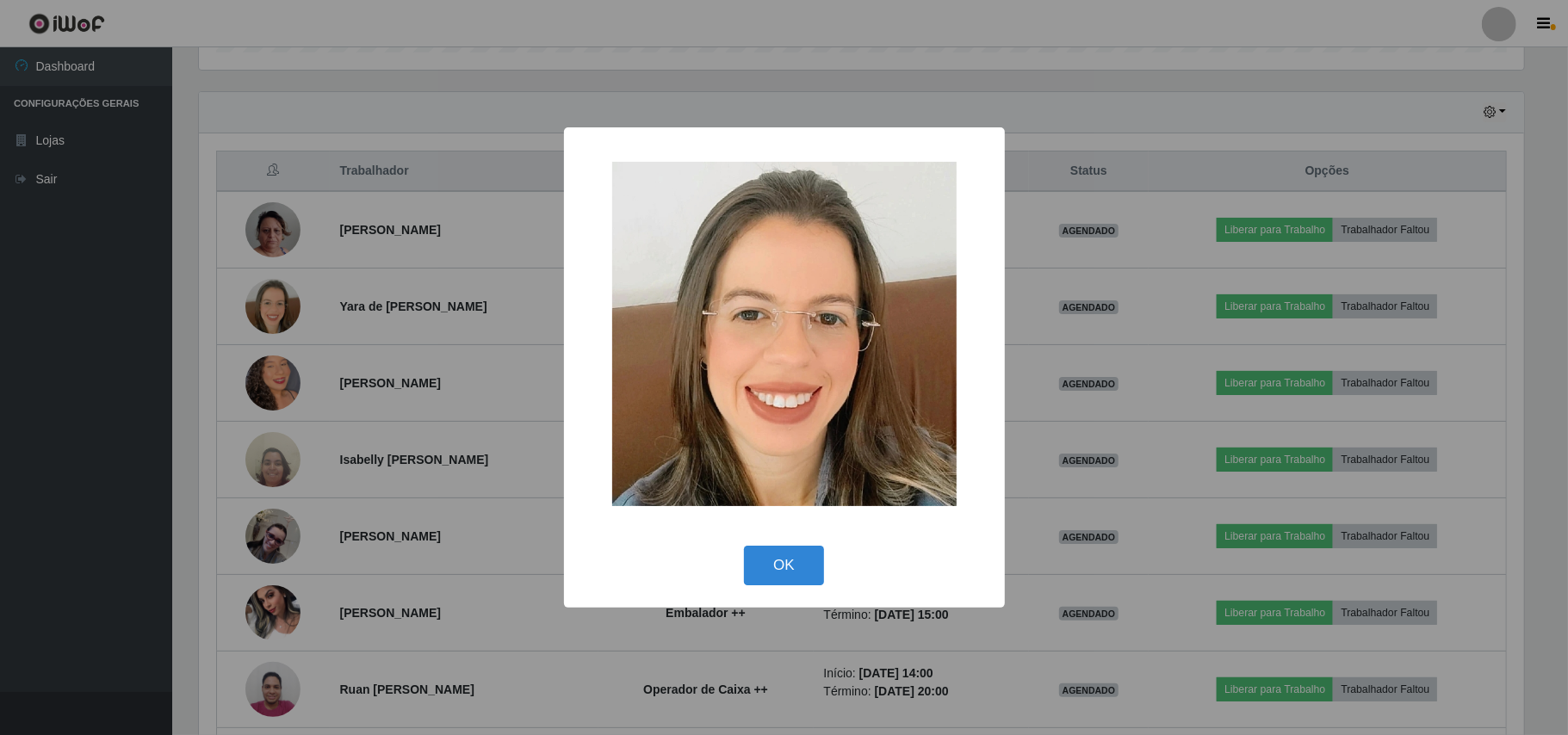
click at [183, 306] on div "× OK Cancel" at bounding box center [784, 368] width 1568 height 735
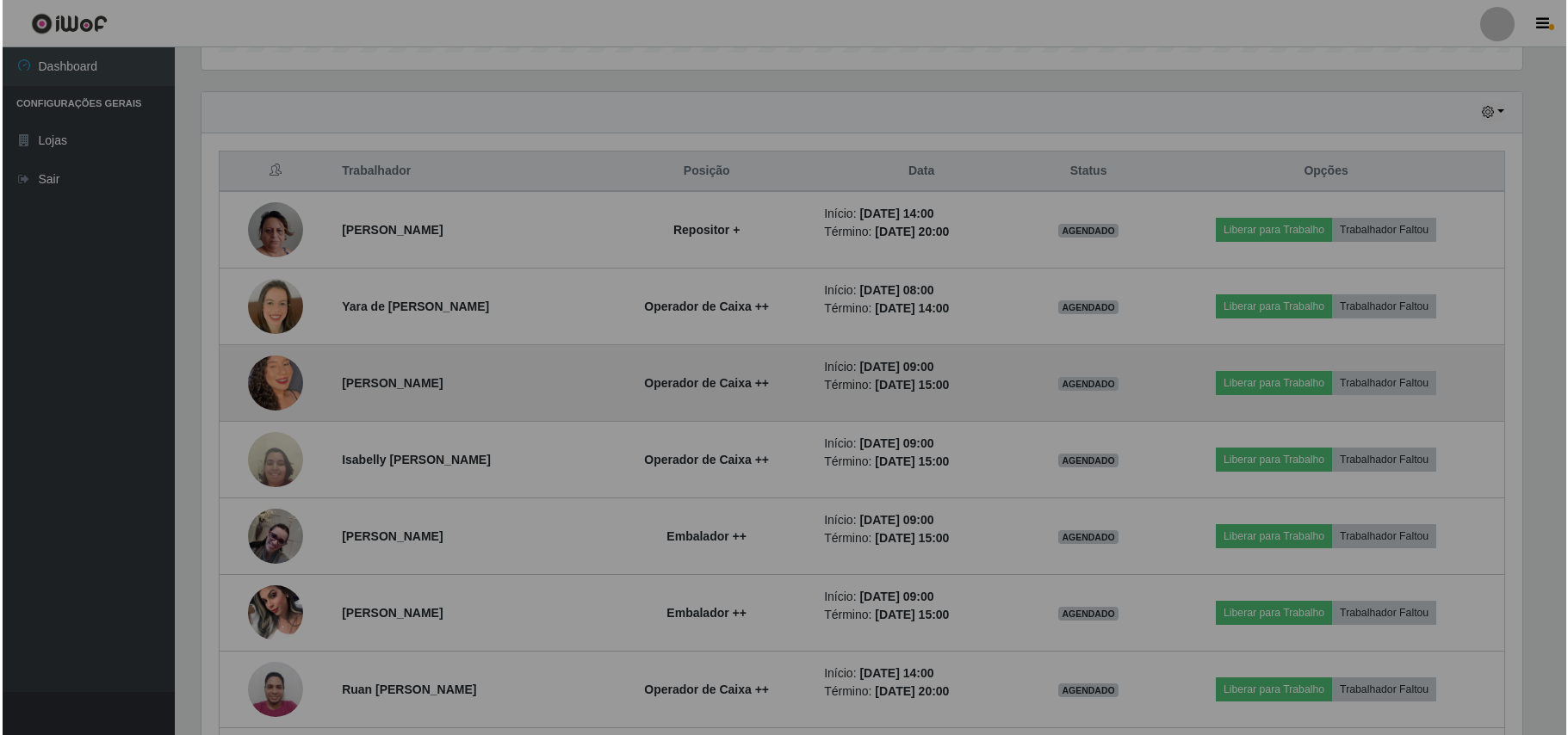
scroll to position [358, 1337]
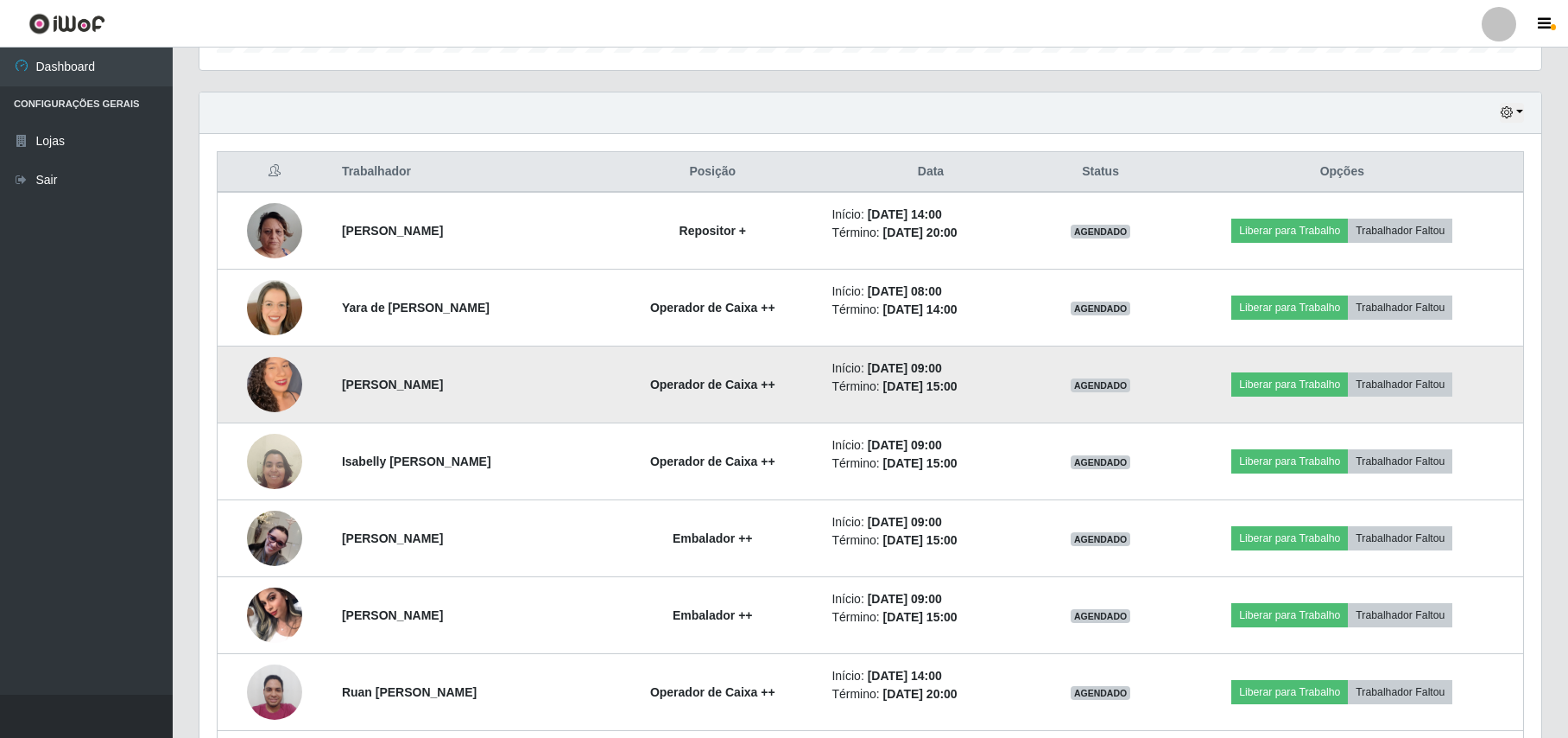
click at [272, 378] on img at bounding box center [274, 384] width 55 height 98
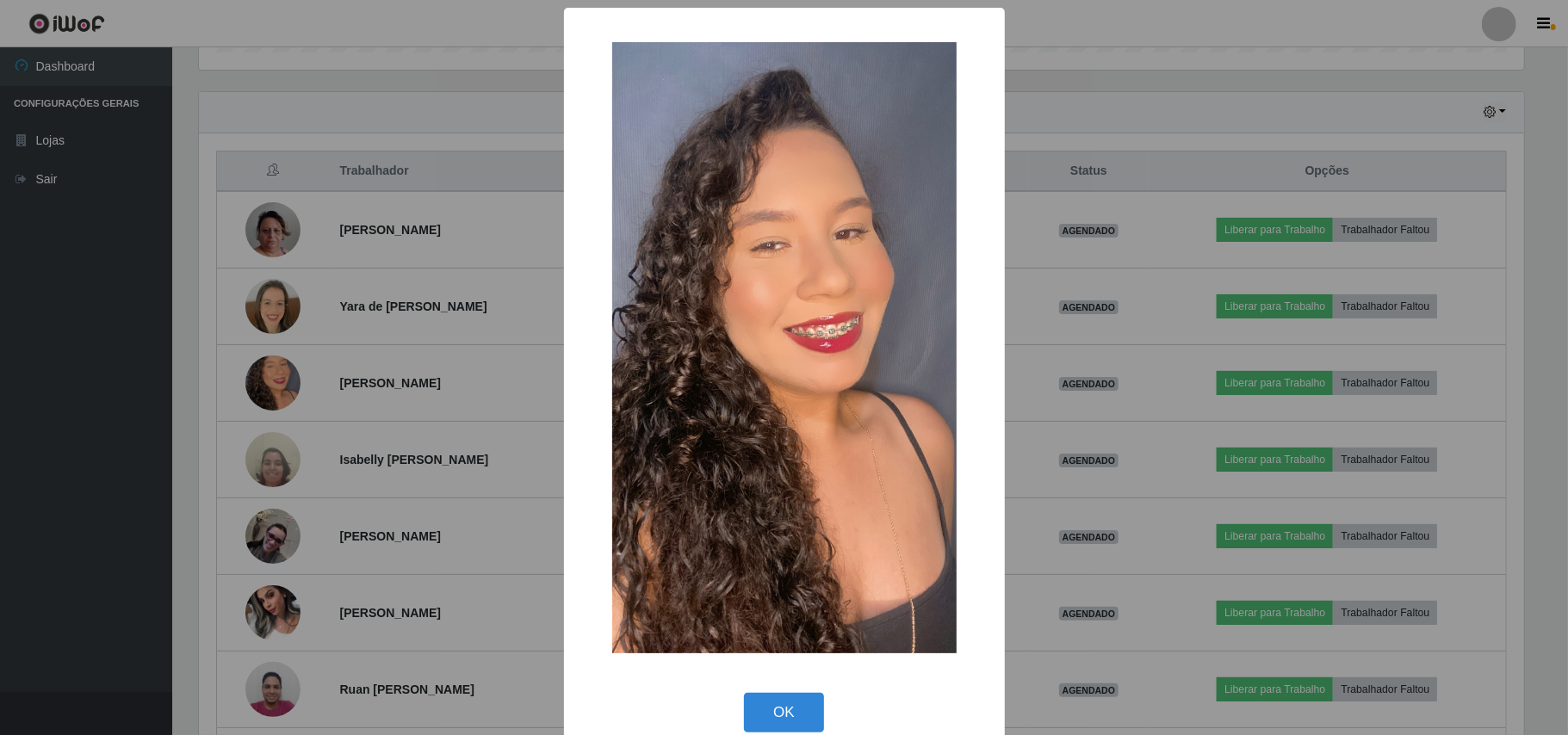
click at [217, 359] on div "× OK Cancel" at bounding box center [784, 368] width 1568 height 735
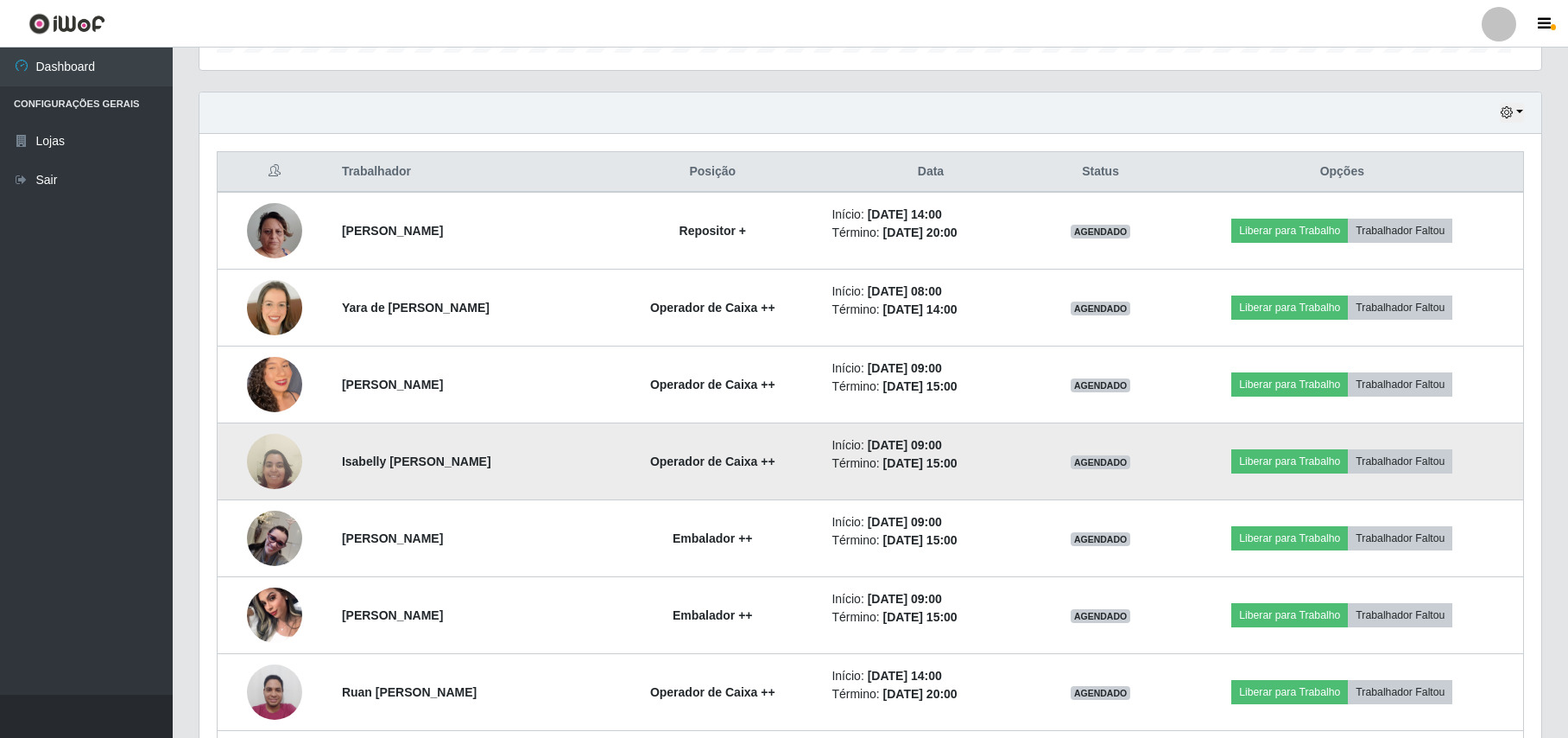
scroll to position [359, 1341]
click at [278, 460] on img at bounding box center [274, 461] width 55 height 74
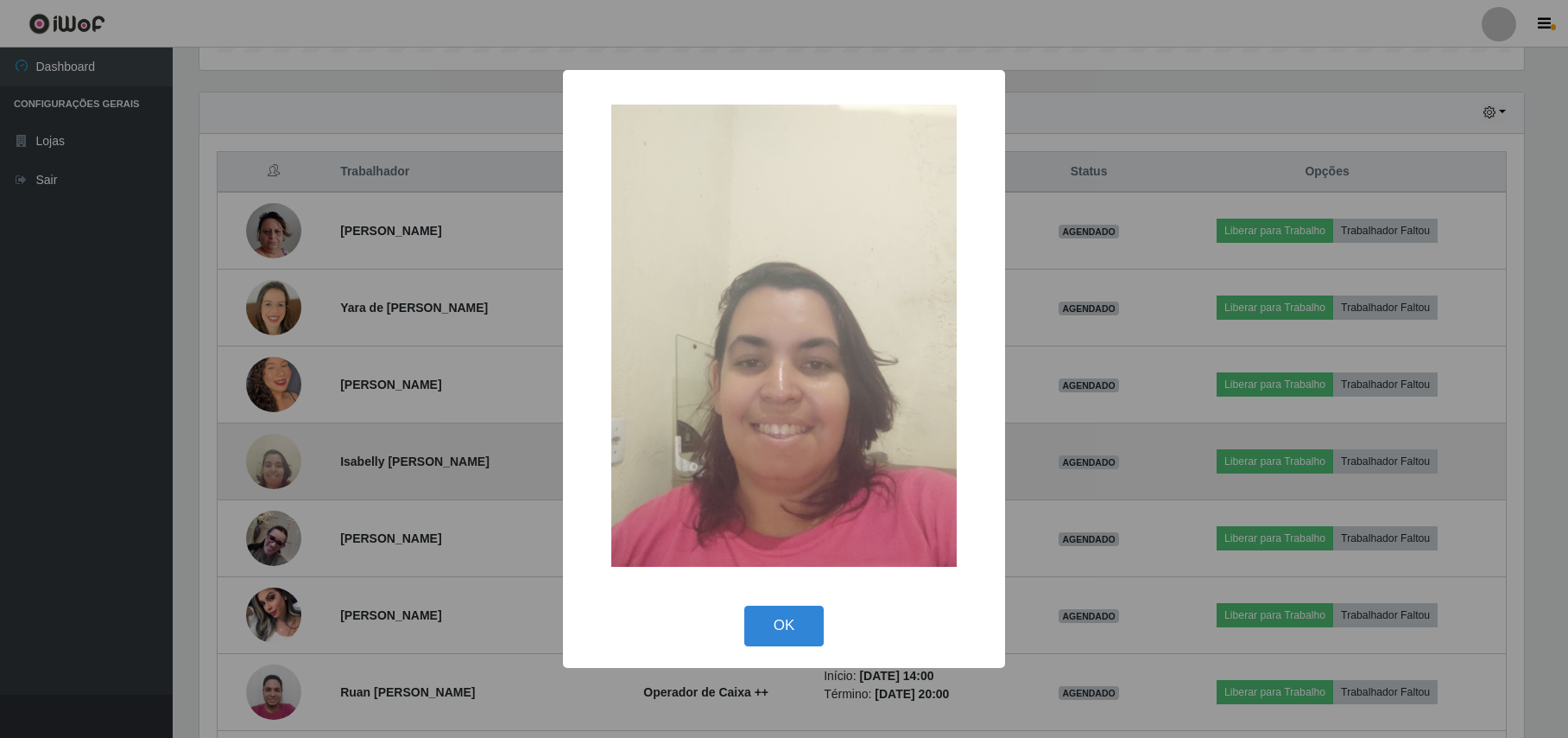
scroll to position [359, 1328]
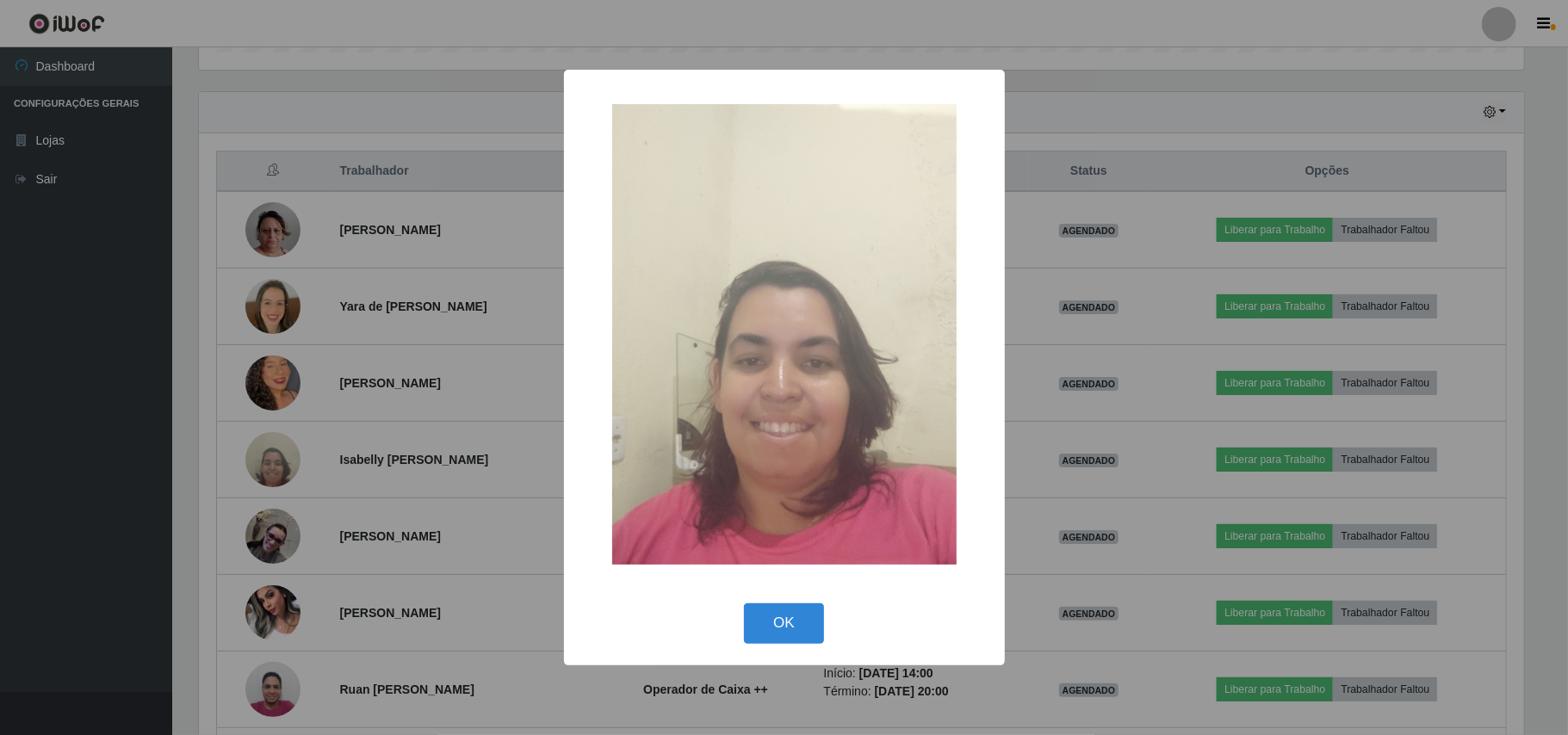
click at [193, 423] on div "× OK Cancel" at bounding box center [784, 368] width 1568 height 735
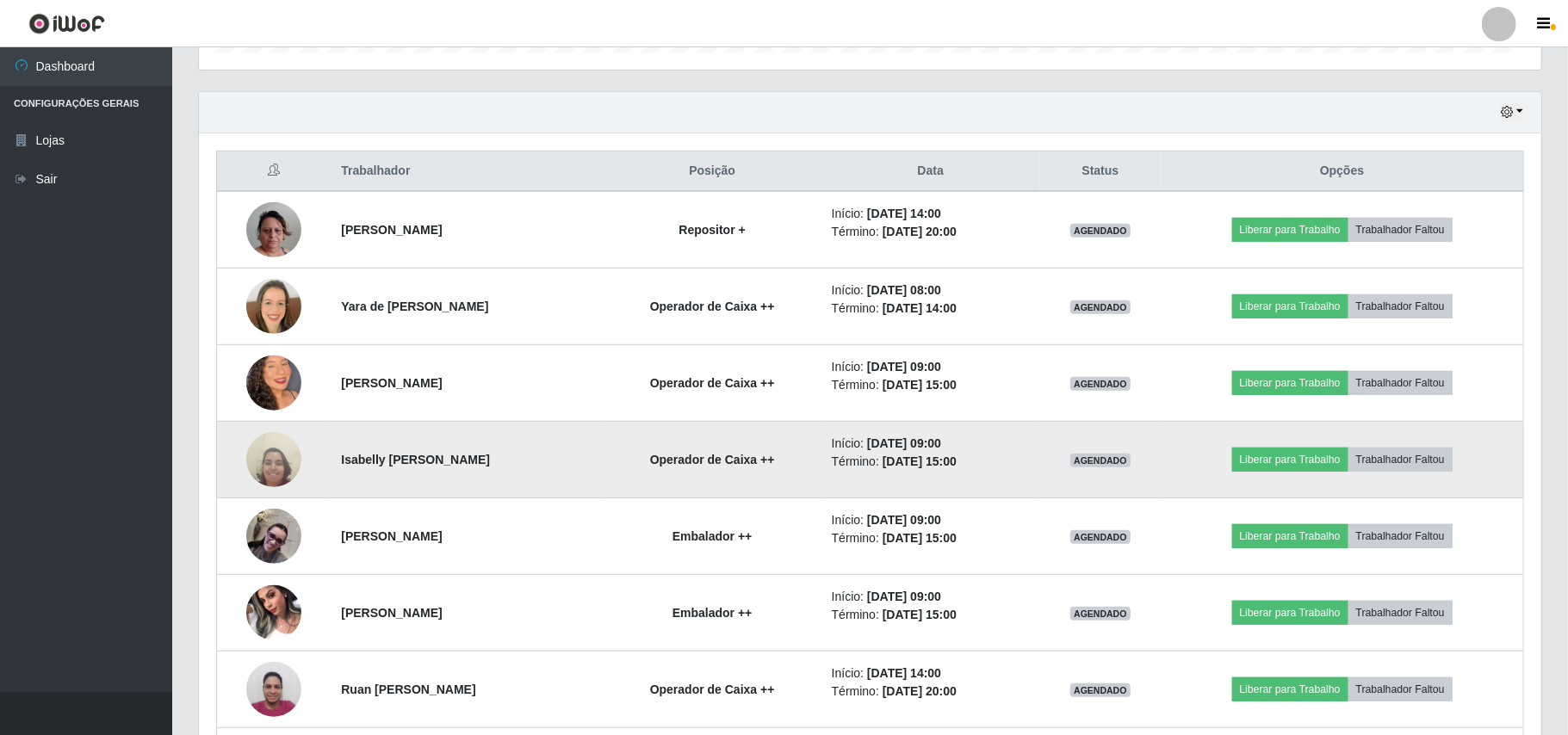
scroll to position [358, 1337]
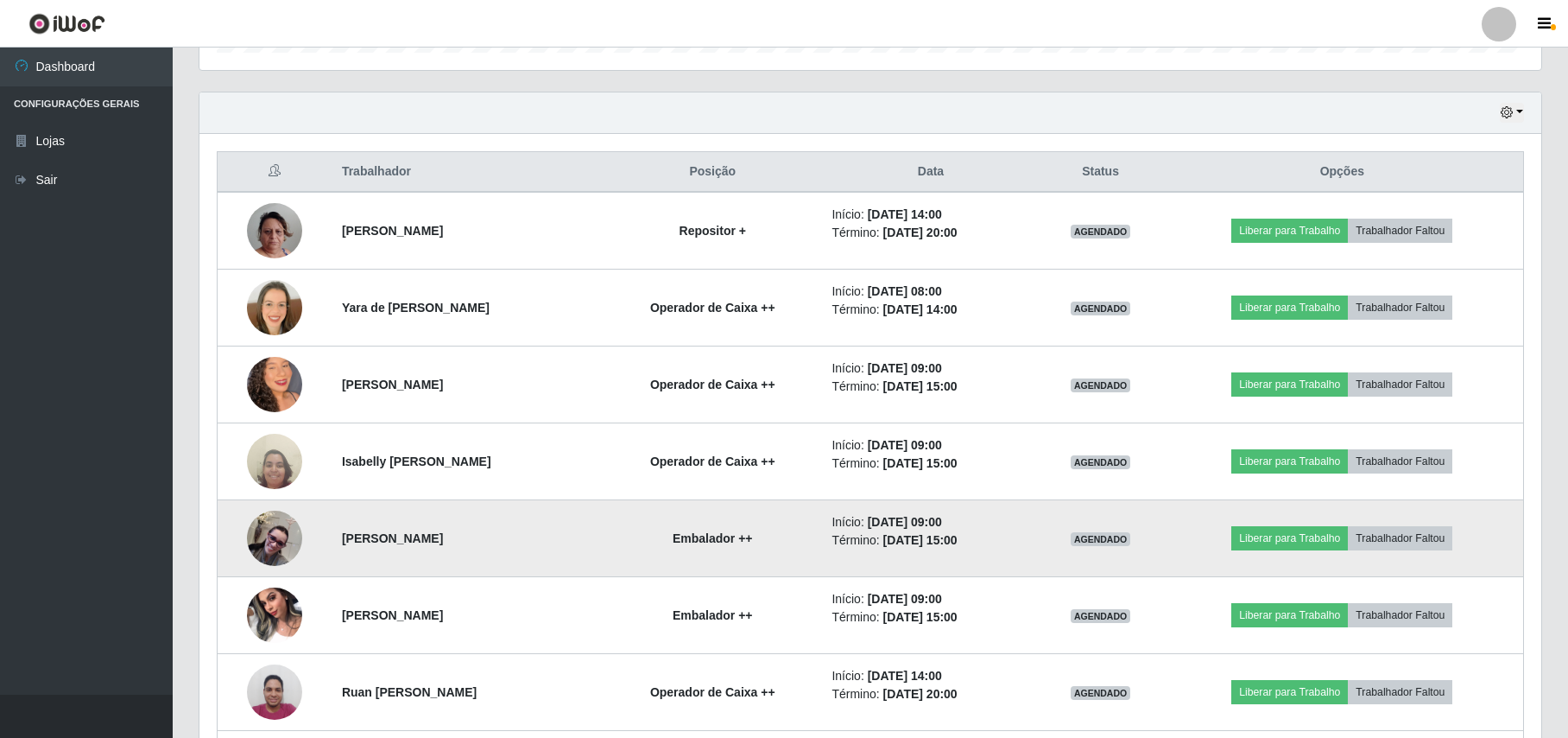
click at [266, 531] on img at bounding box center [274, 537] width 55 height 55
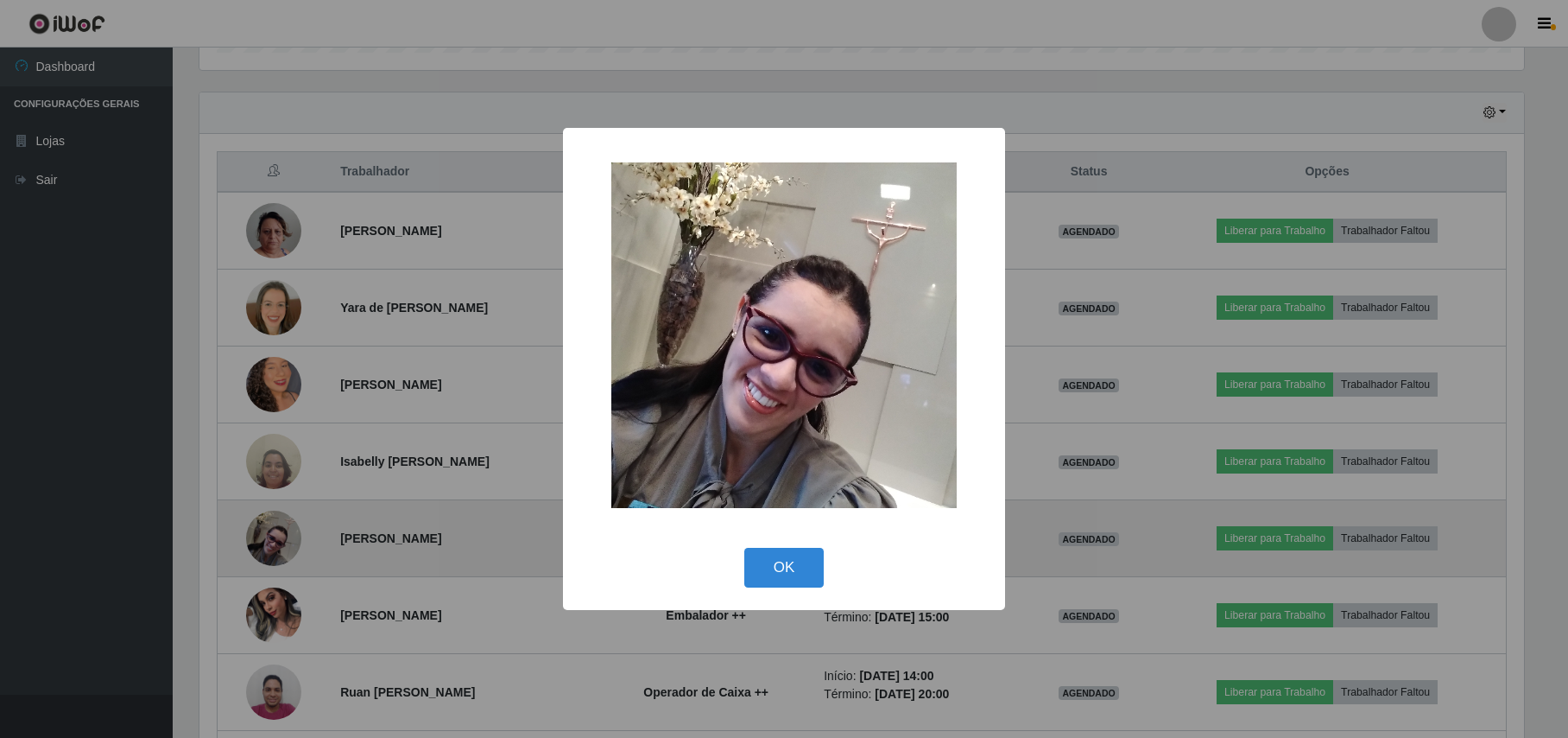
scroll to position [359, 1328]
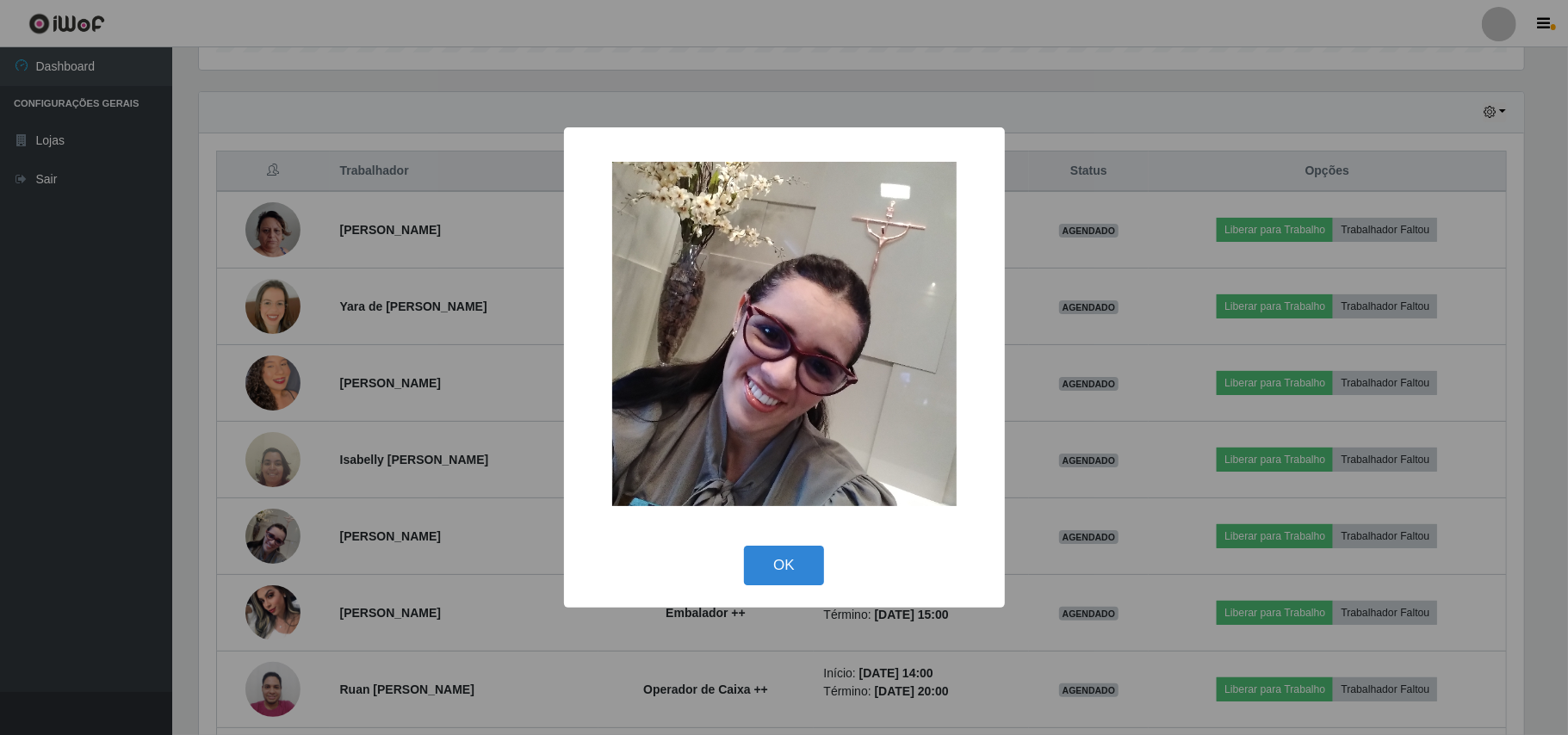
click at [187, 486] on div "× OK Cancel" at bounding box center [784, 368] width 1568 height 735
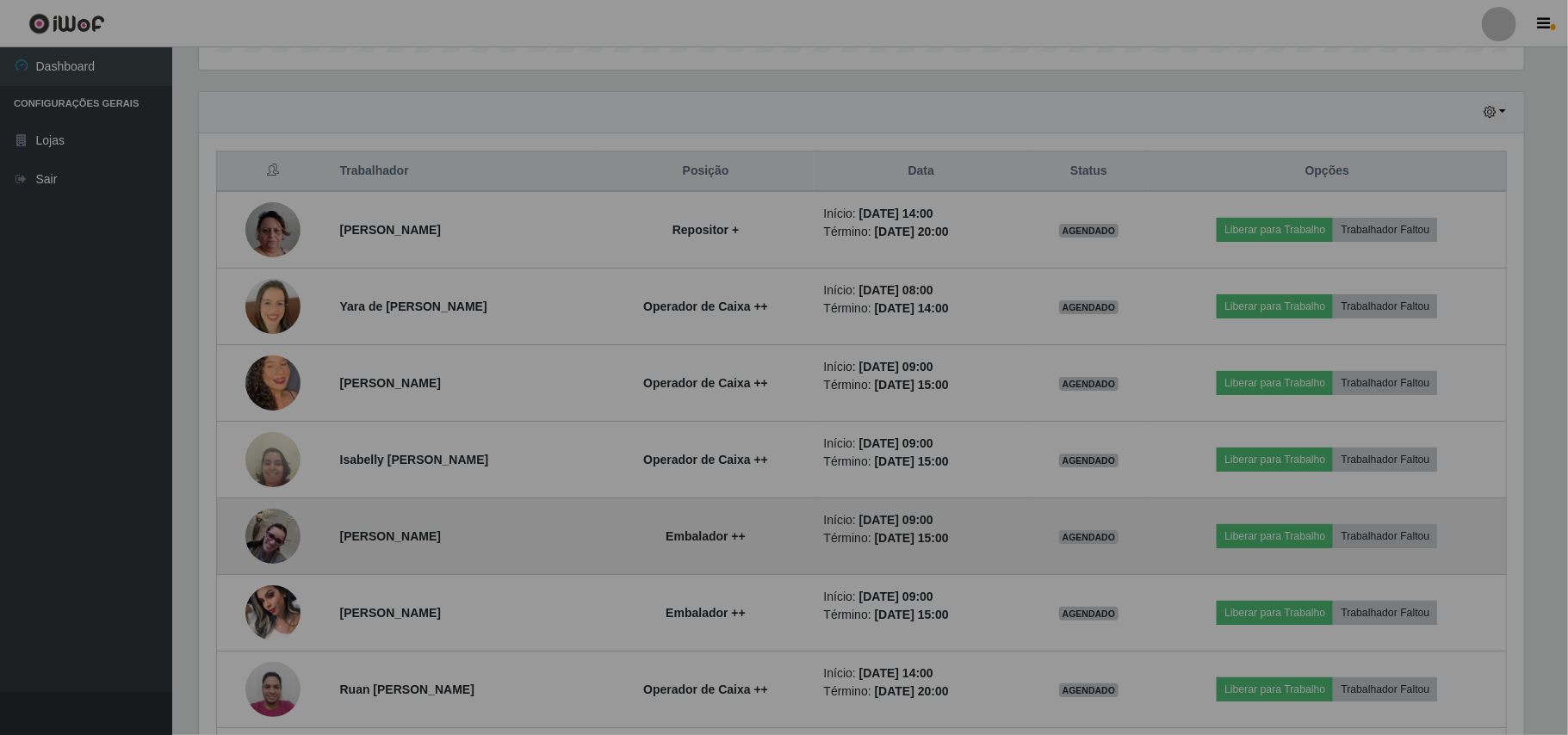
scroll to position [358, 1337]
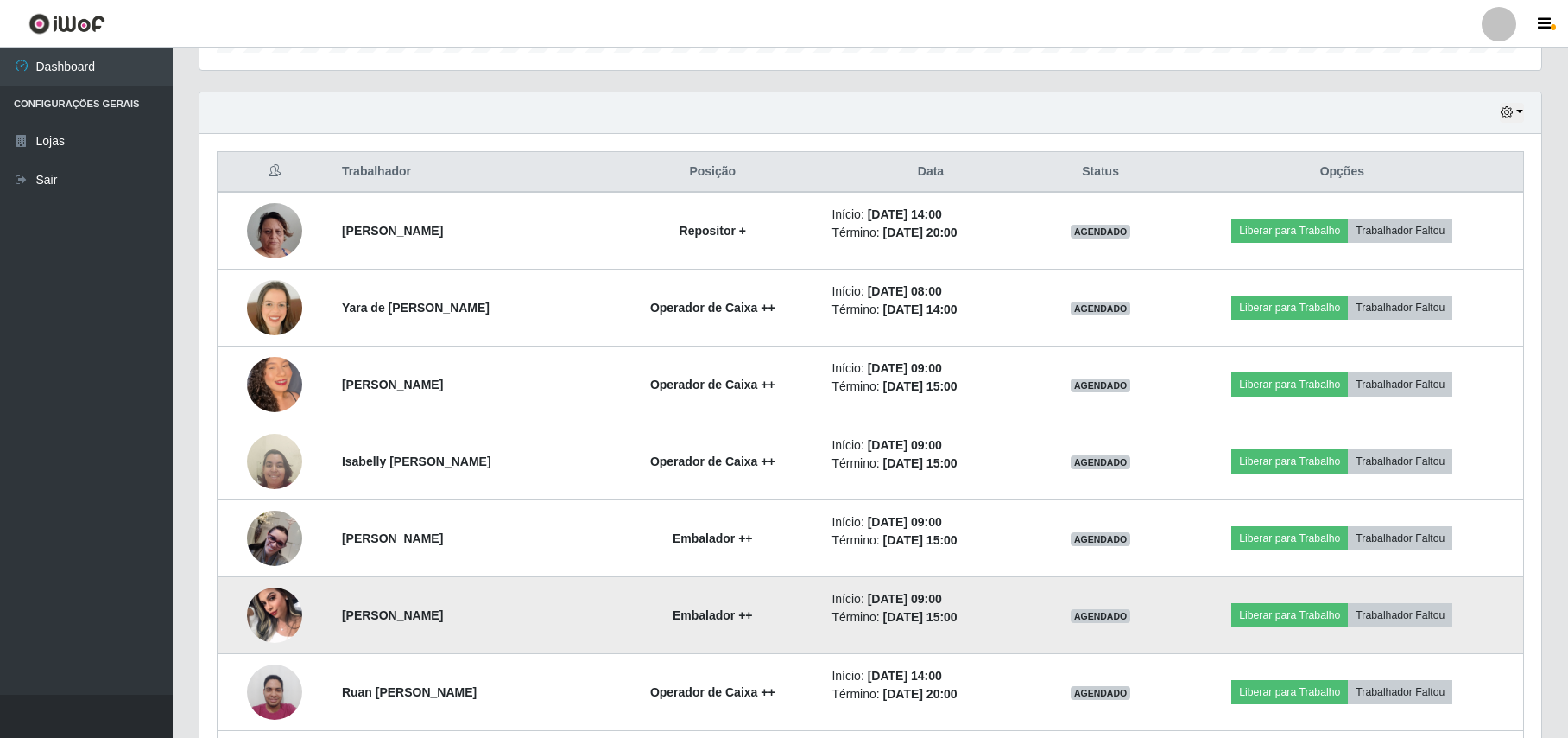
click at [271, 602] on img at bounding box center [274, 614] width 55 height 73
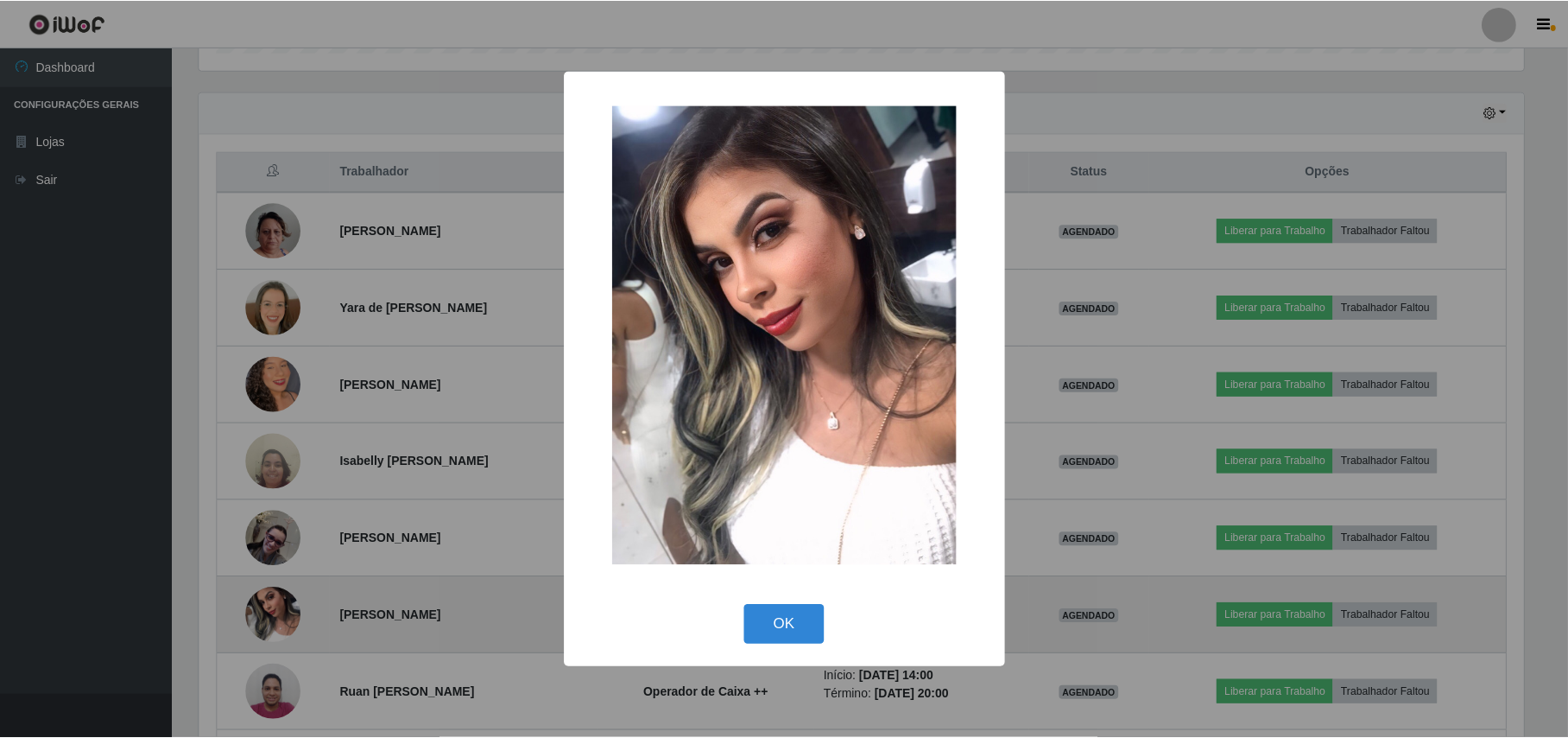
scroll to position [359, 1328]
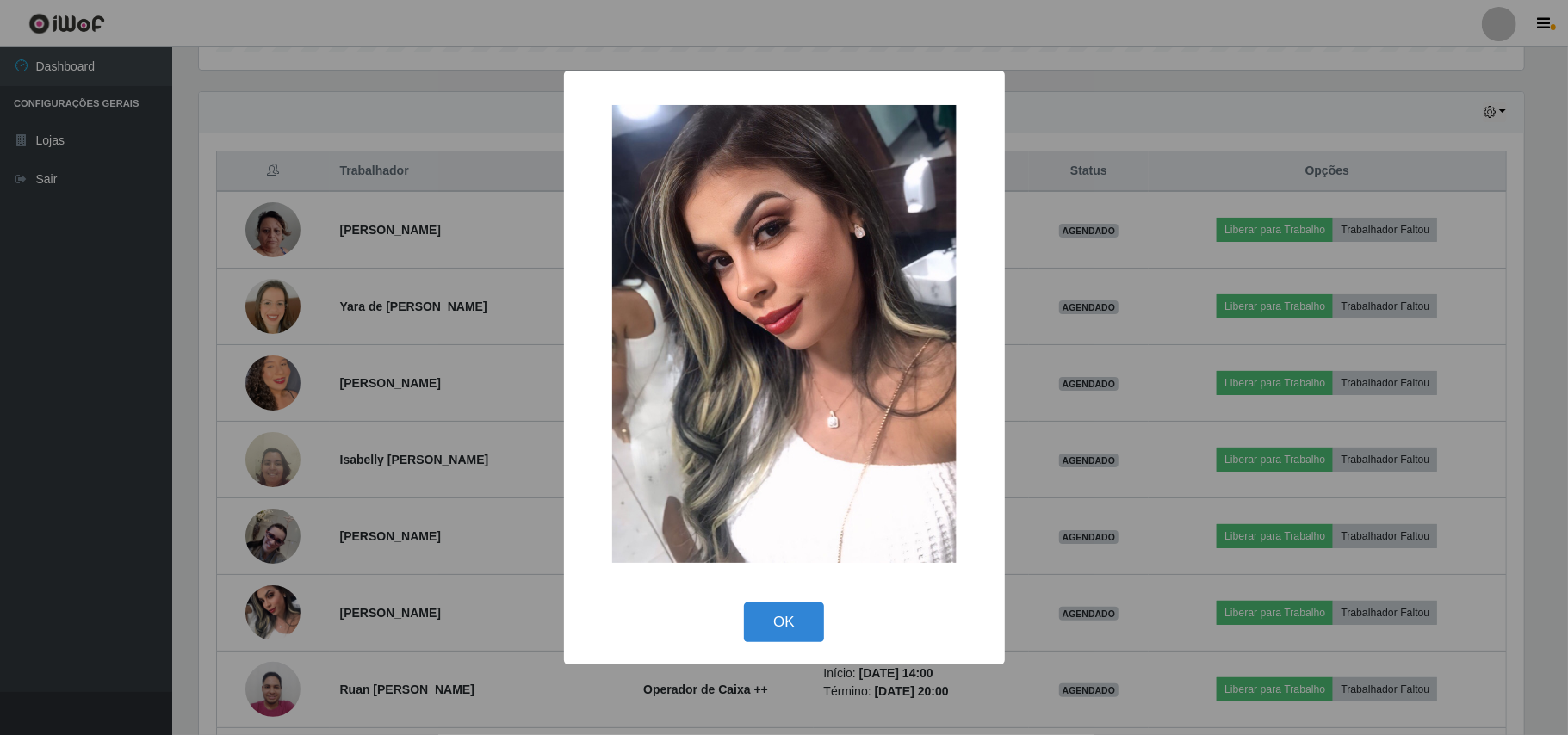
click at [174, 533] on div "× OK Cancel" at bounding box center [784, 368] width 1568 height 735
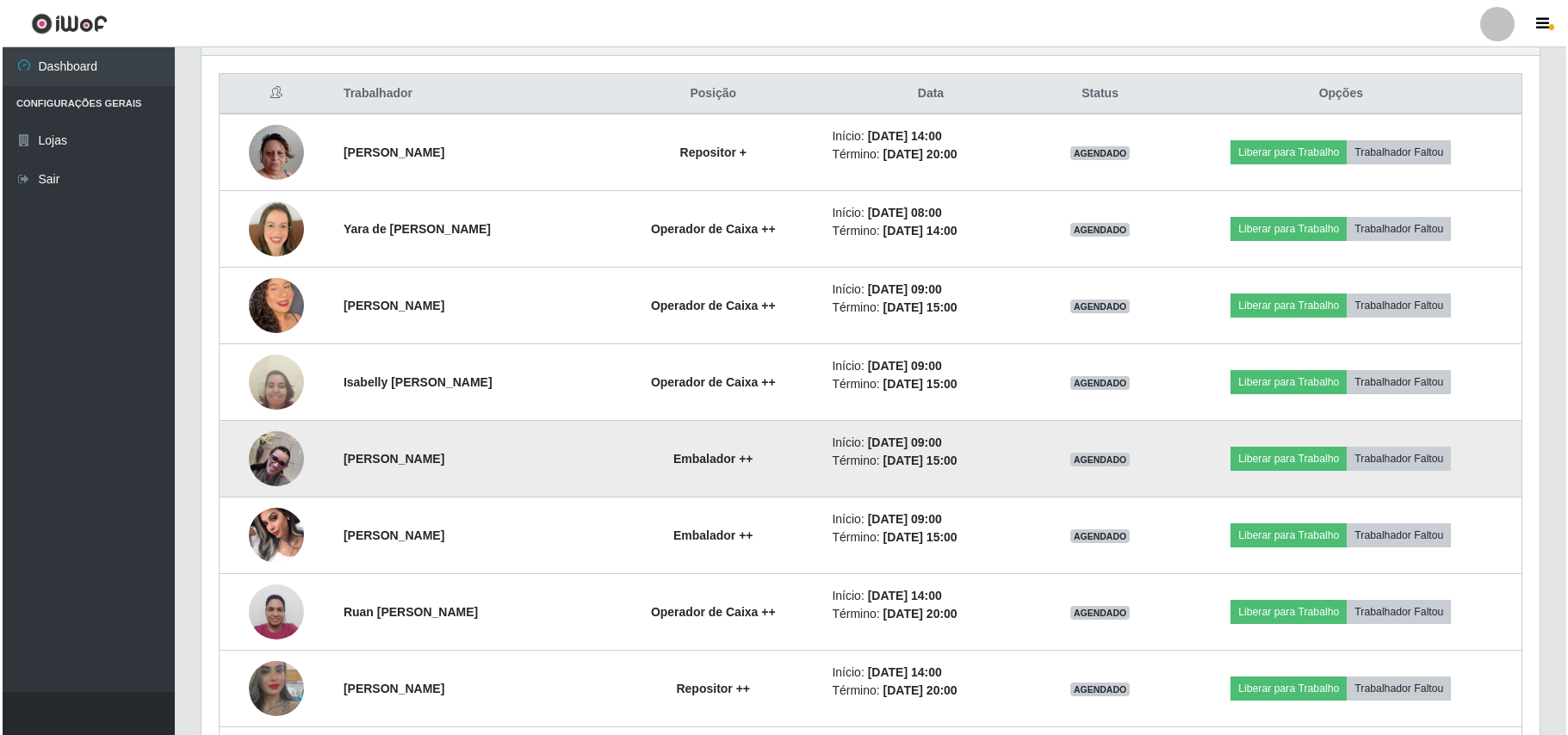
scroll to position [792, 0]
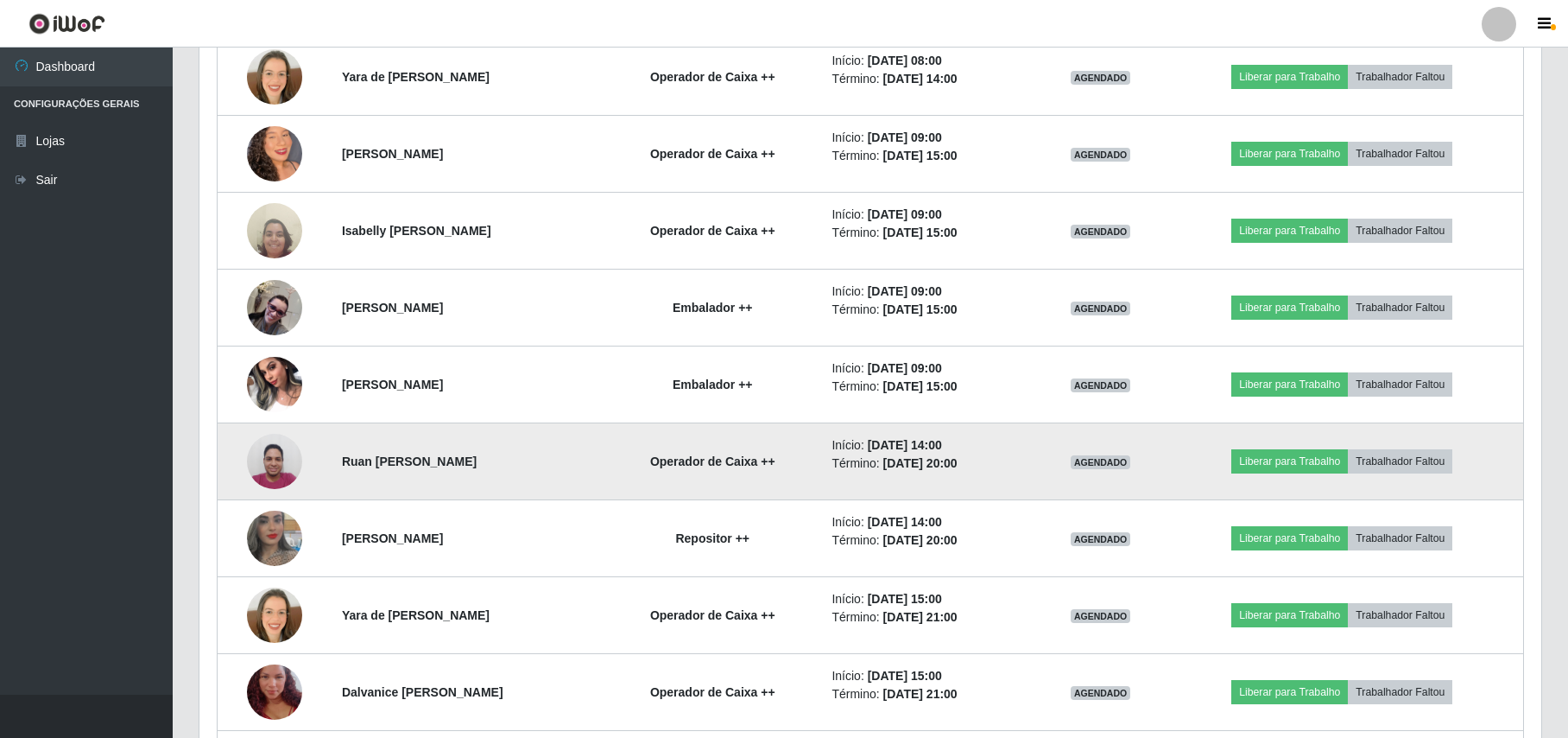
click at [267, 451] on img at bounding box center [274, 461] width 55 height 73
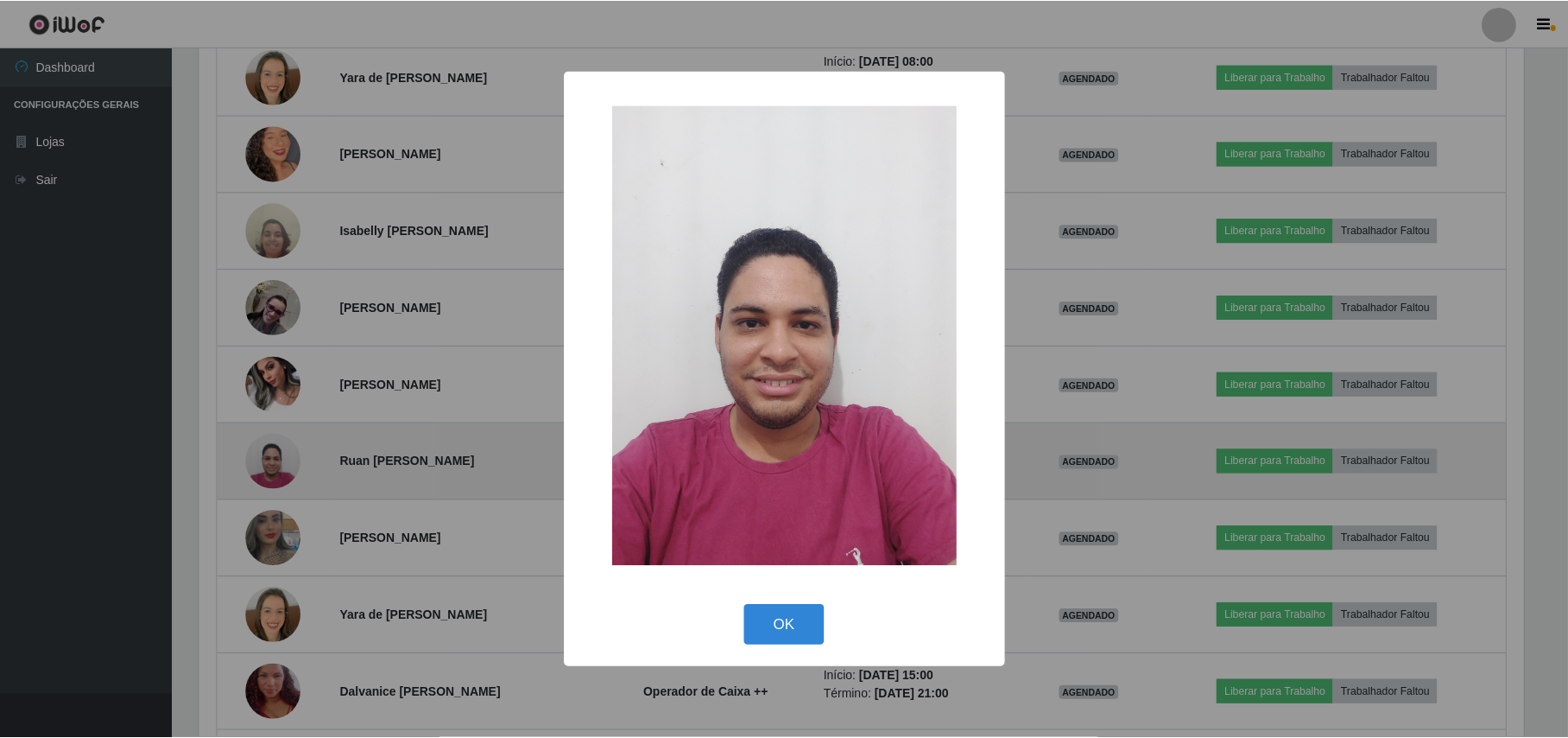
scroll to position [359, 1328]
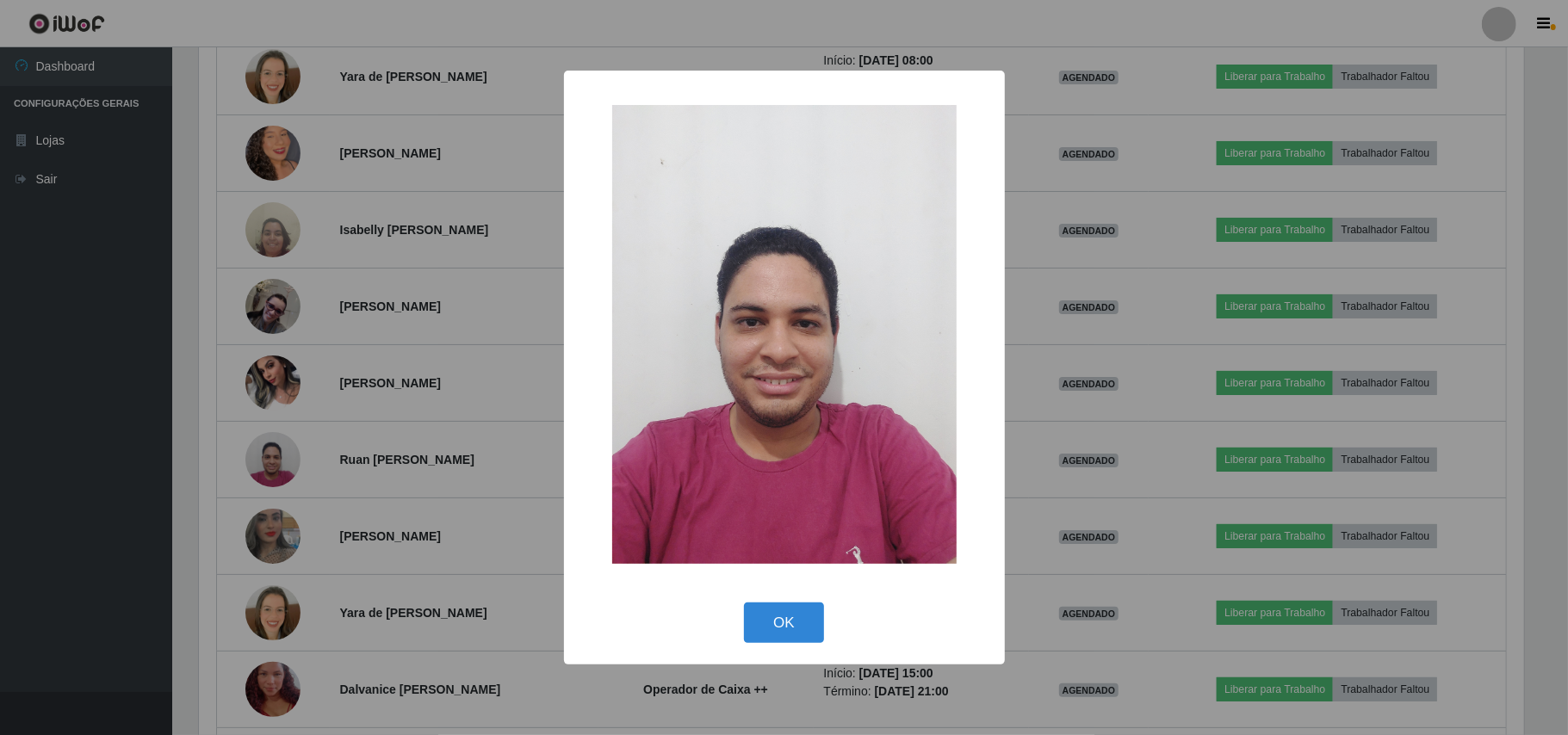
click at [198, 456] on div "× OK Cancel" at bounding box center [784, 368] width 1568 height 735
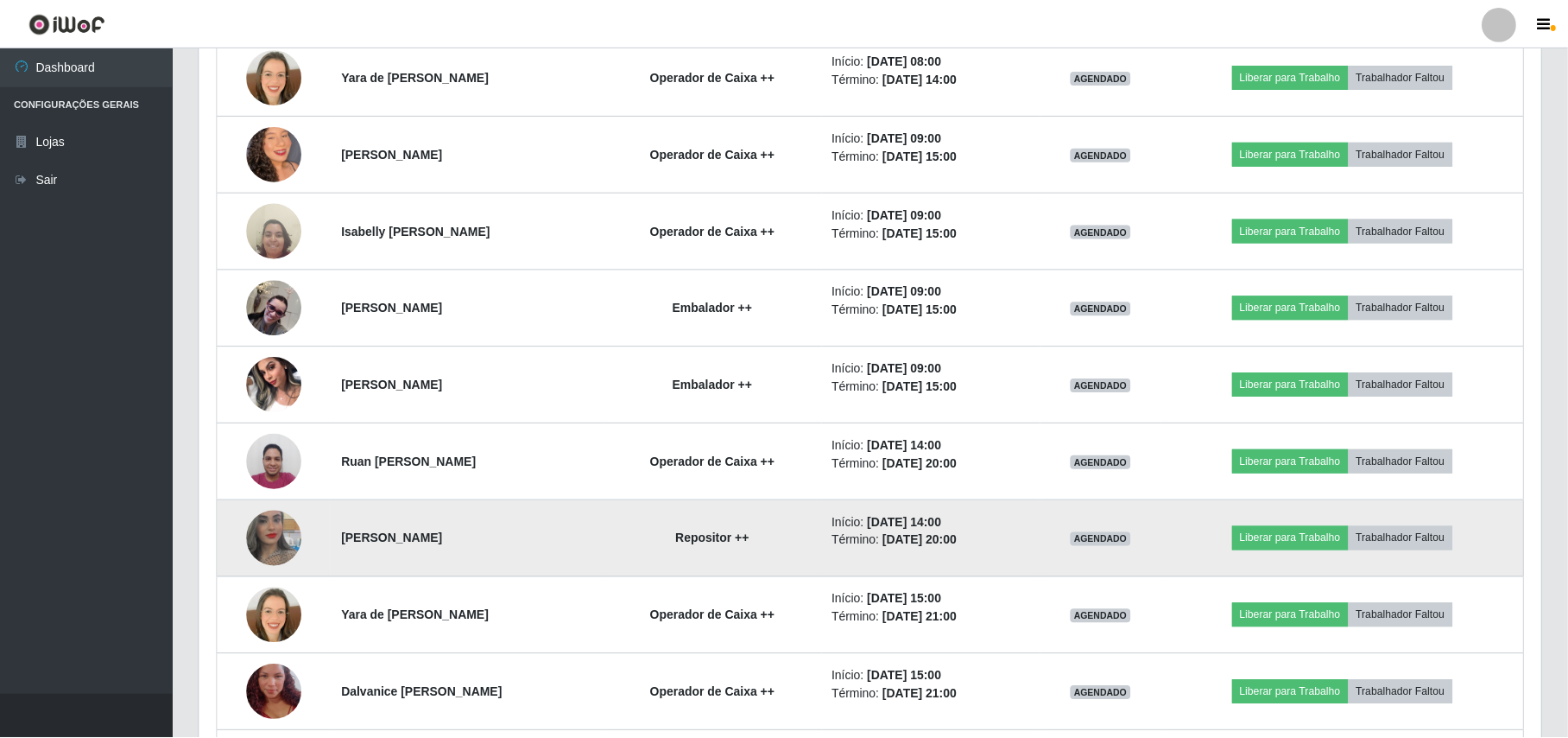
scroll to position [0, 0]
click at [268, 556] on img at bounding box center [274, 537] width 55 height 98
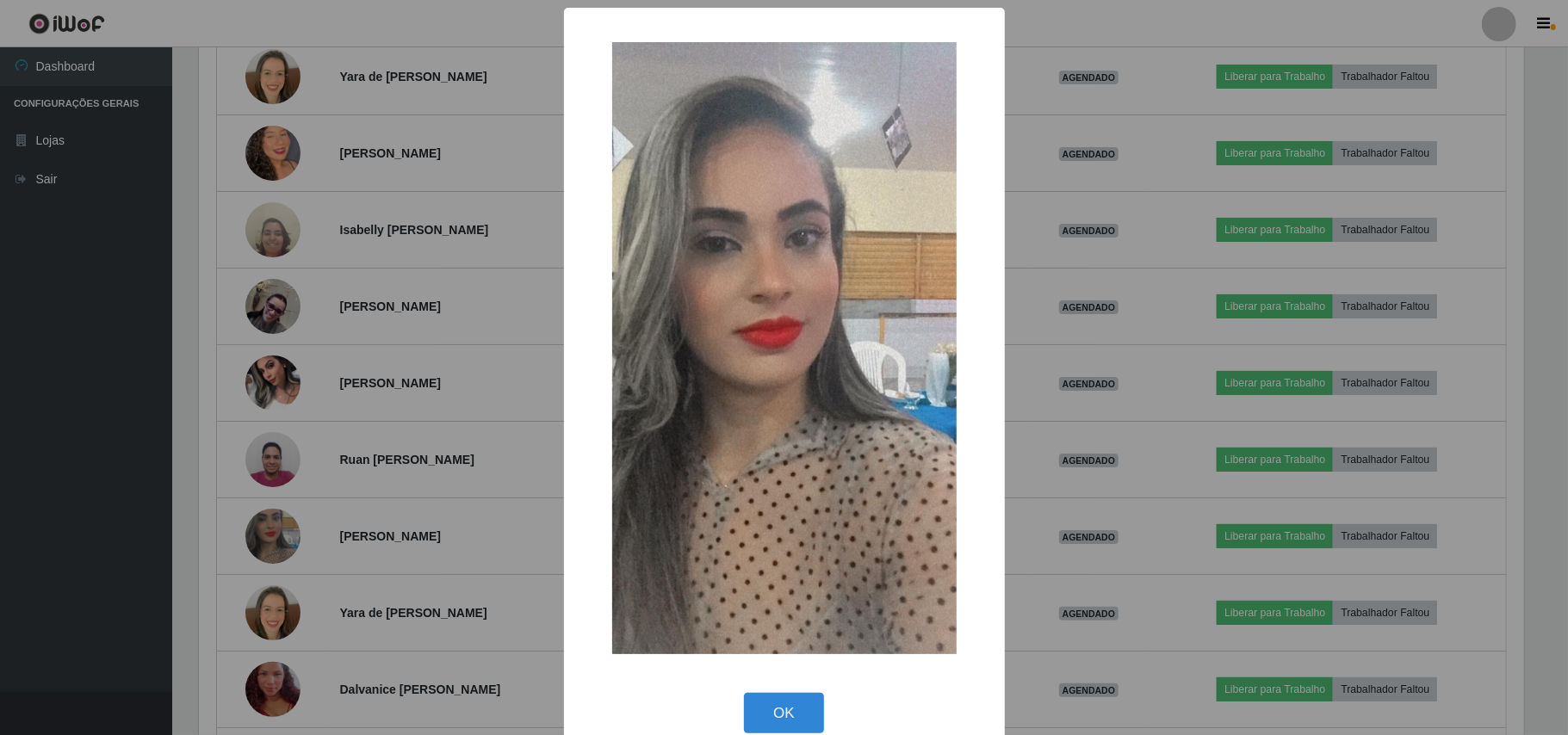
click at [190, 504] on div "× OK Cancel" at bounding box center [784, 368] width 1568 height 735
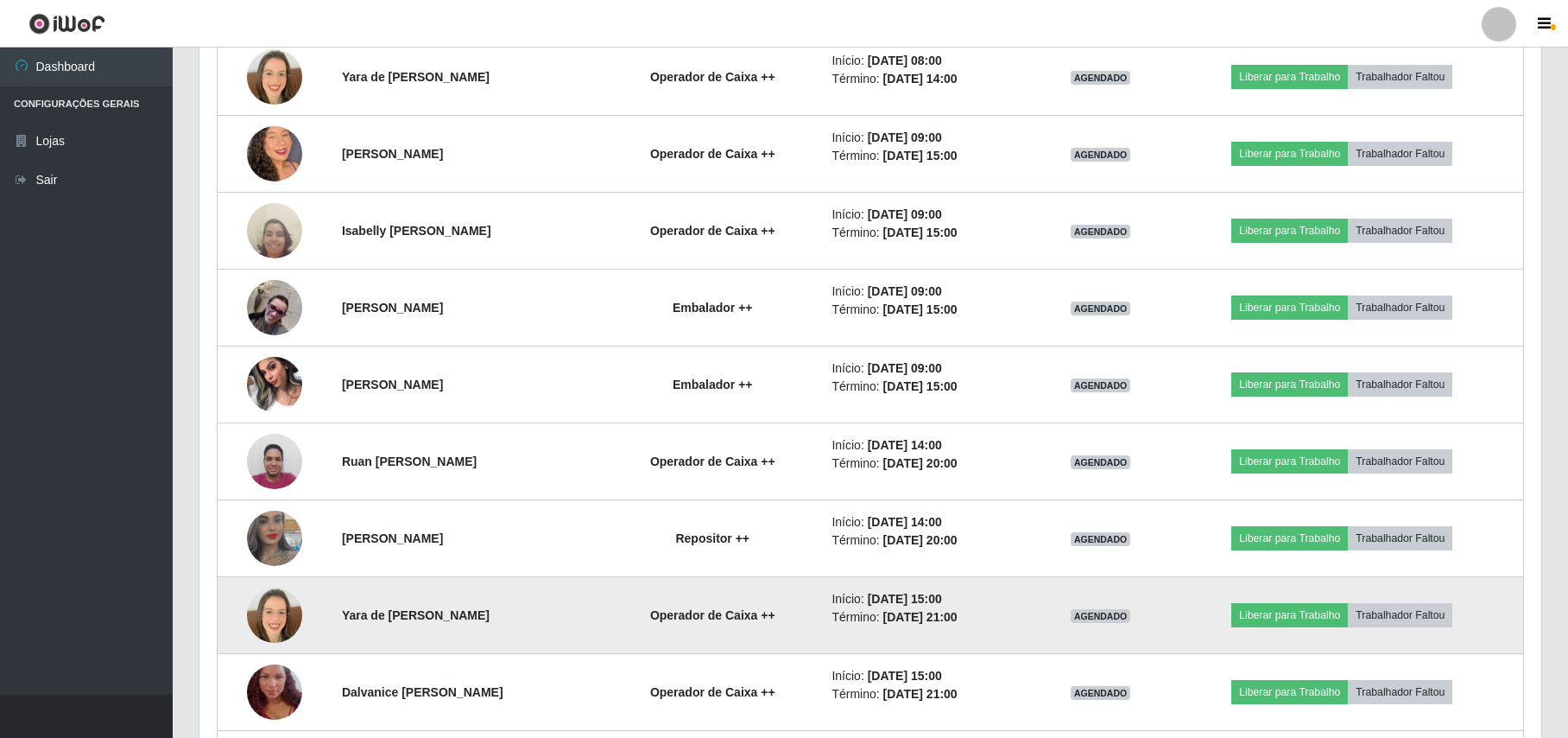
click at [273, 616] on img at bounding box center [274, 614] width 55 height 55
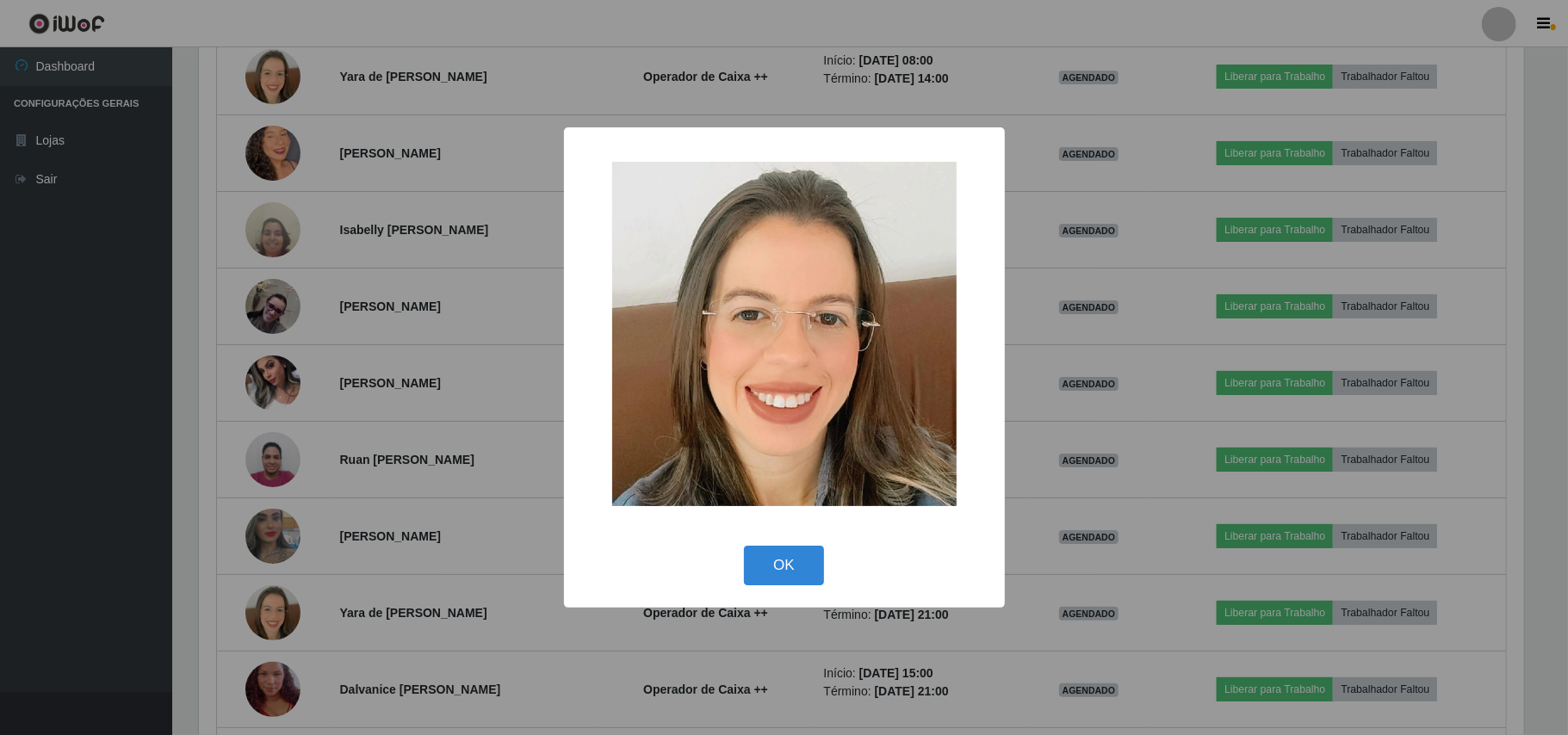
click at [184, 559] on div "× OK Cancel" at bounding box center [784, 368] width 1568 height 735
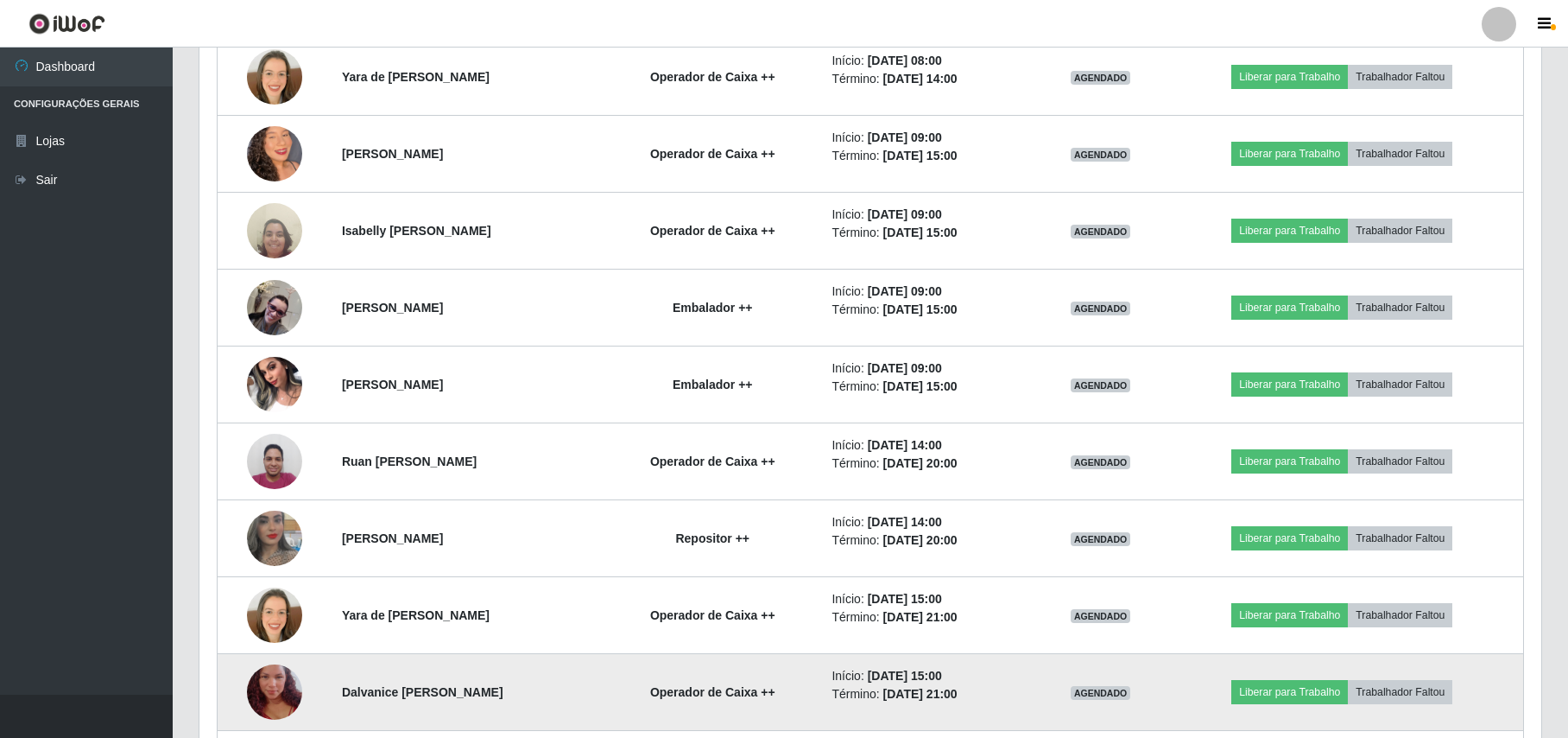
click at [271, 681] on img at bounding box center [274, 691] width 55 height 98
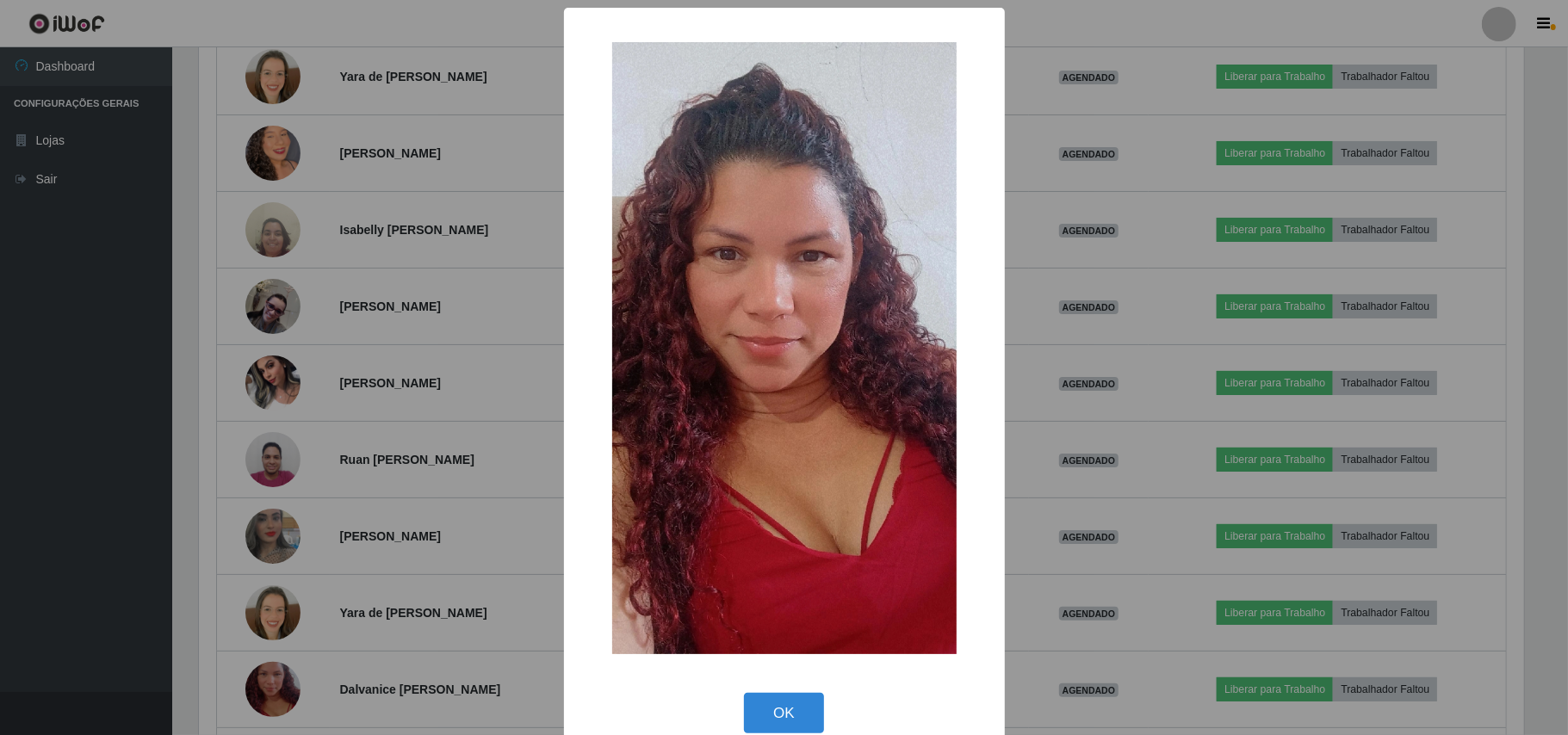
click at [170, 593] on div "× OK Cancel" at bounding box center [784, 368] width 1568 height 735
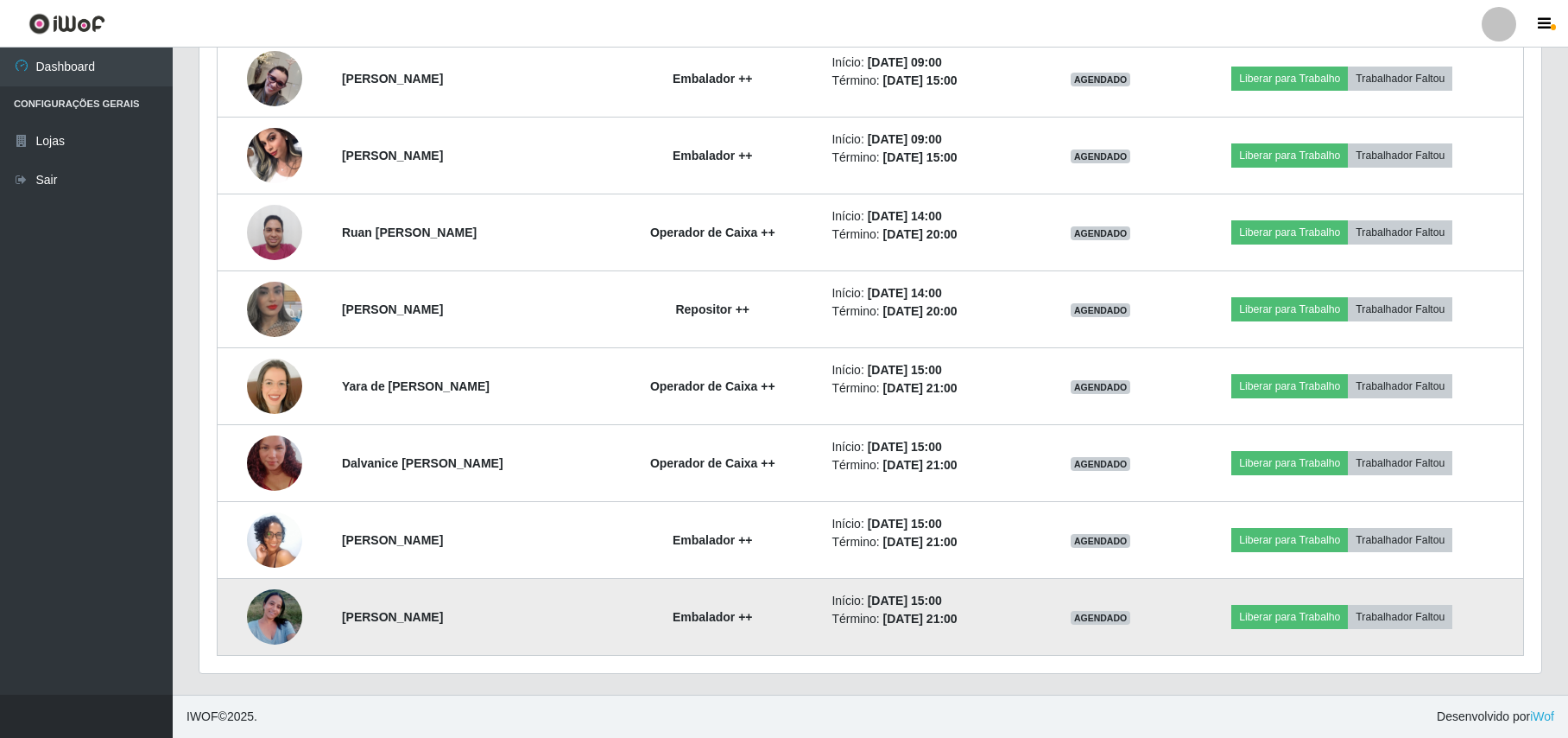
click at [263, 622] on img at bounding box center [274, 615] width 55 height 73
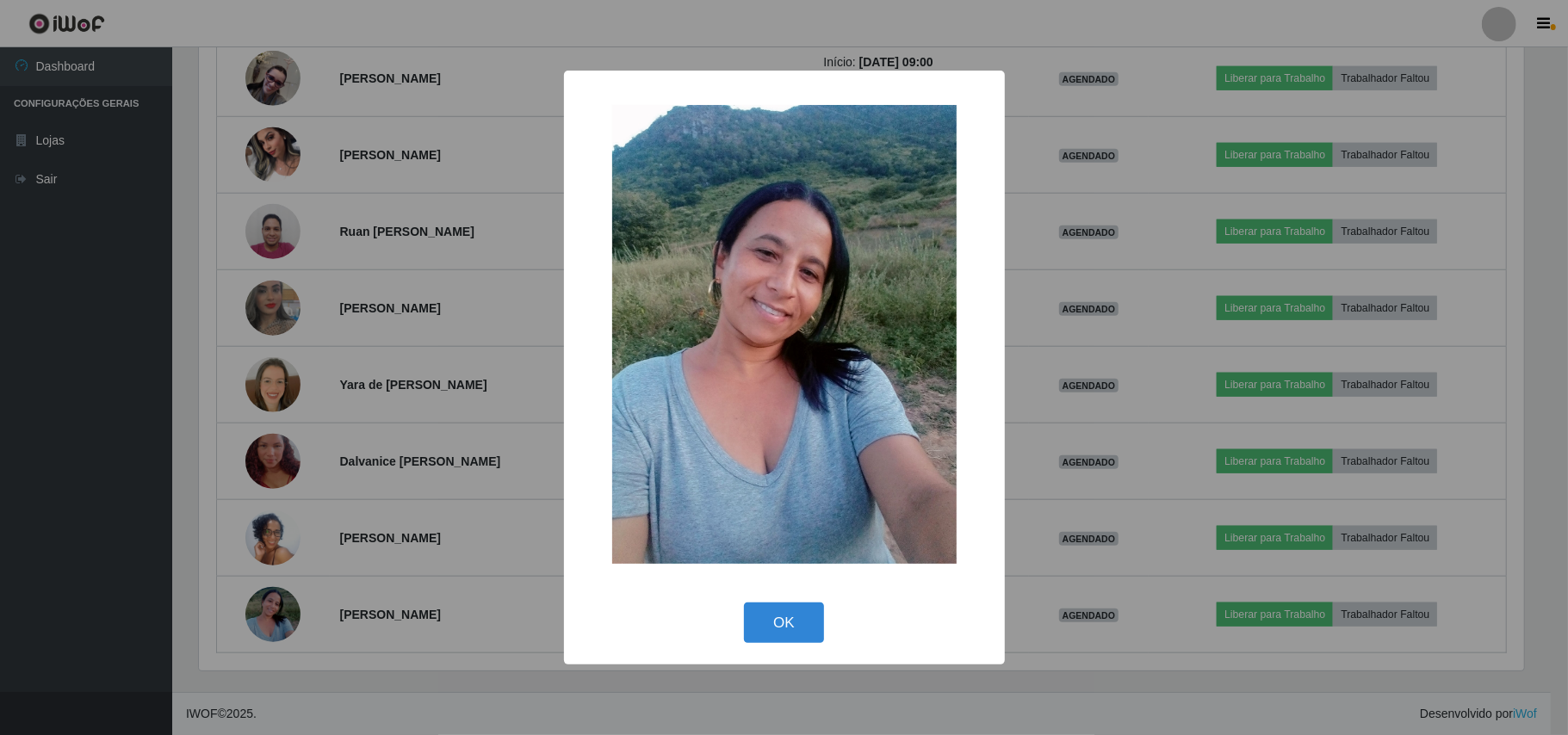
click at [122, 540] on div "× OK Cancel" at bounding box center [784, 368] width 1568 height 735
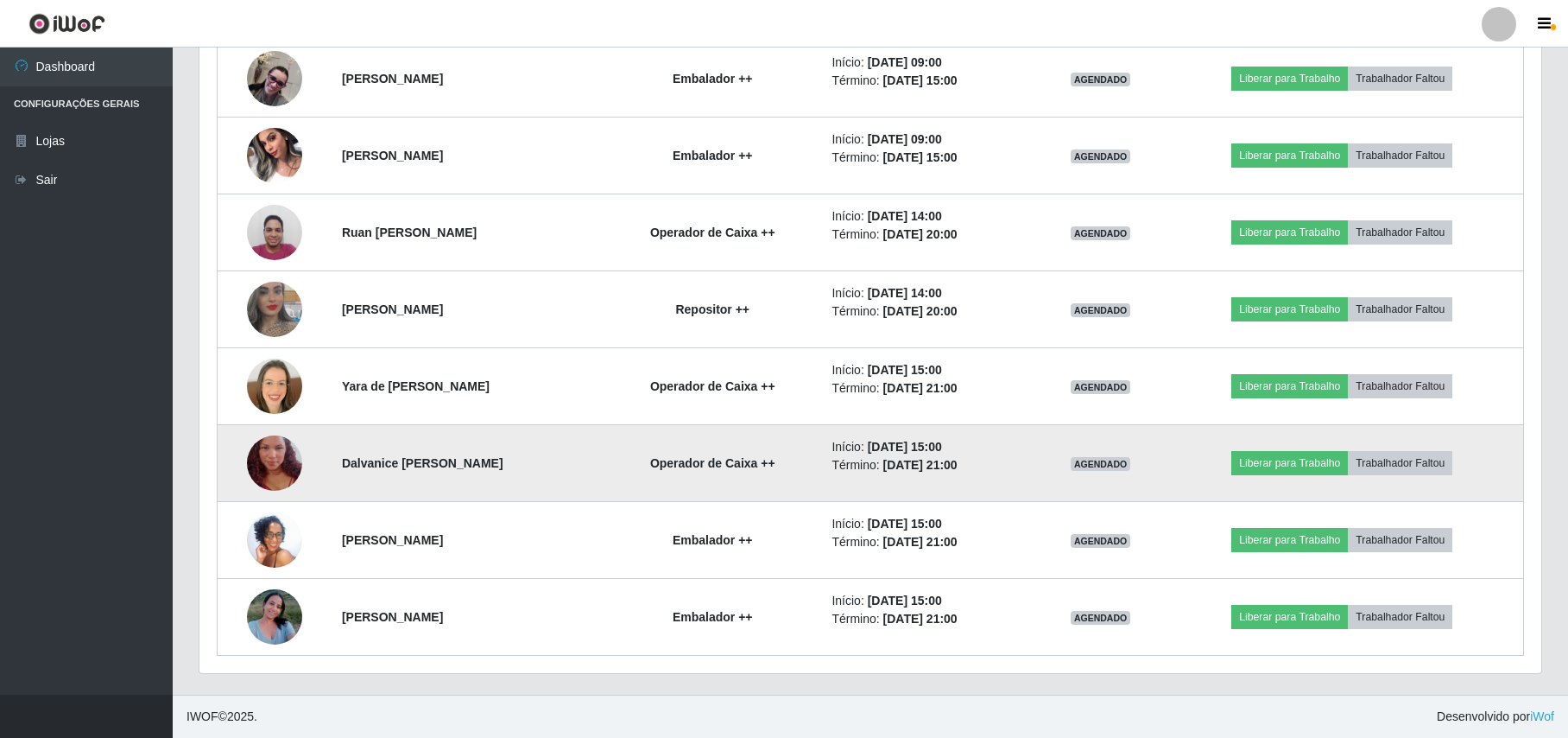
click at [250, 464] on img at bounding box center [274, 462] width 55 height 98
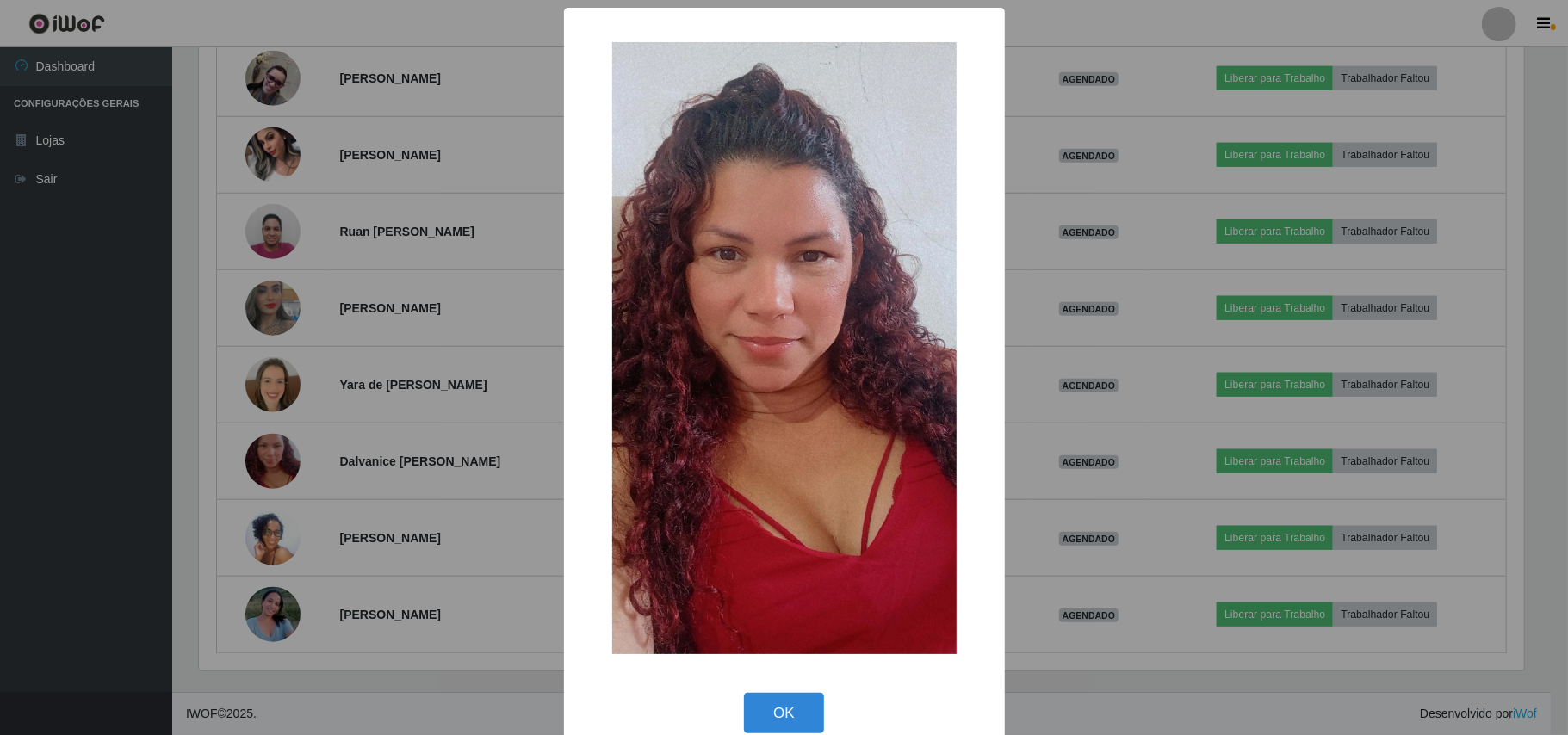
click at [174, 455] on div "× OK Cancel" at bounding box center [784, 368] width 1568 height 735
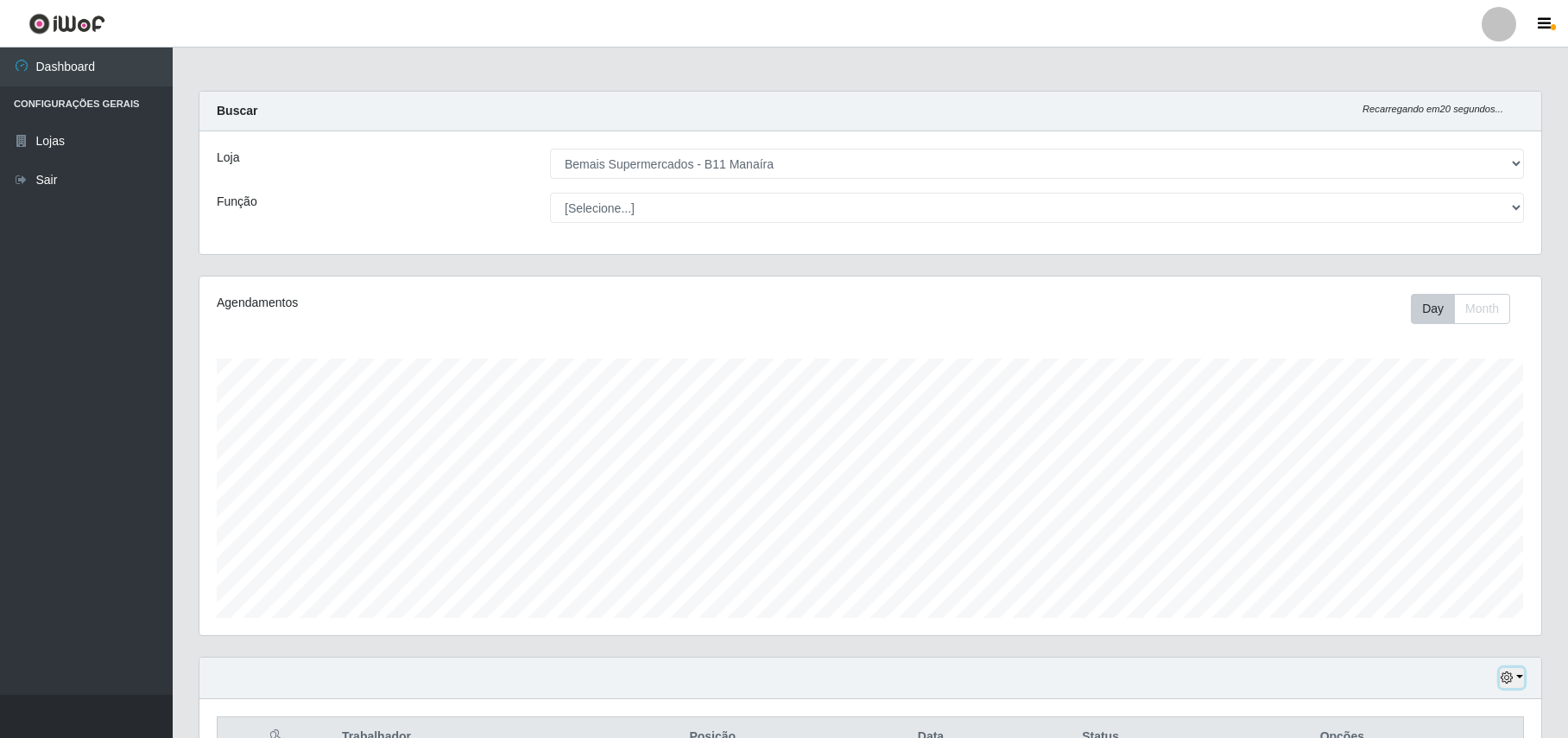
click at [1513, 687] on button "button" at bounding box center [1512, 678] width 24 height 19
click at [1425, 508] on button "Hoje" at bounding box center [1456, 502] width 136 height 36
